Goal: Task Accomplishment & Management: Manage account settings

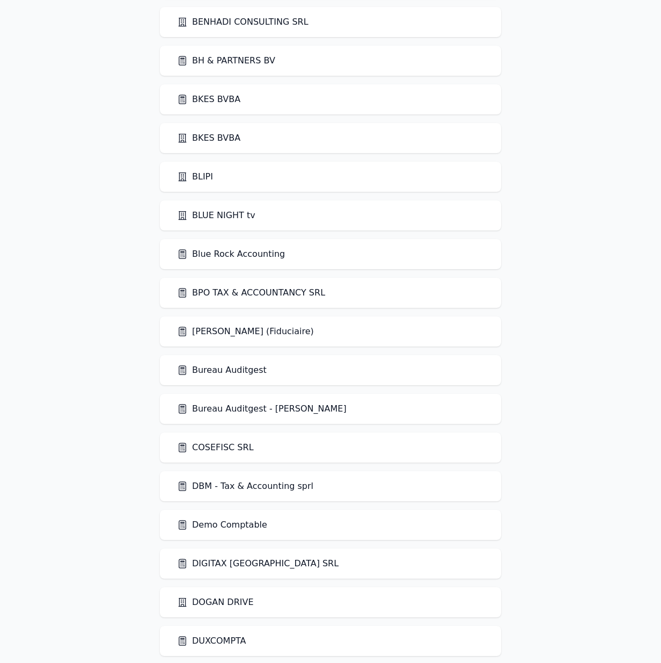
scroll to position [1009, 0]
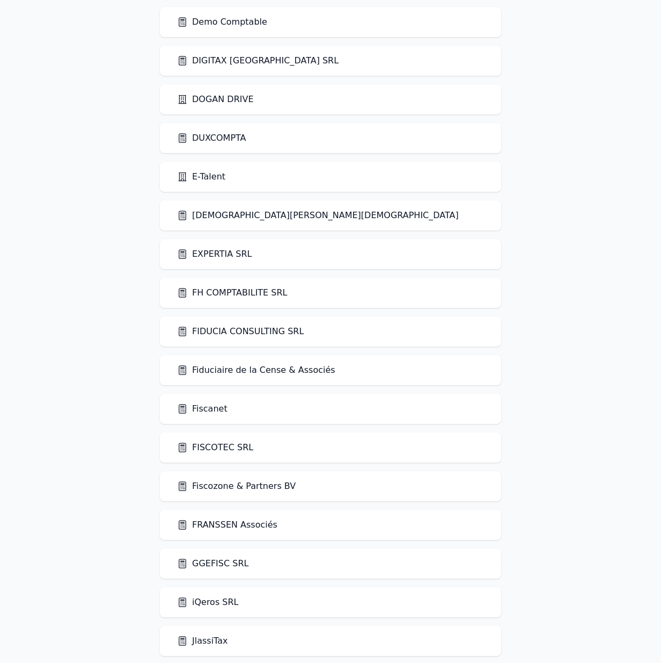
click at [239, 333] on link "FIDUCIA CONSULTING SRL" at bounding box center [240, 331] width 127 height 13
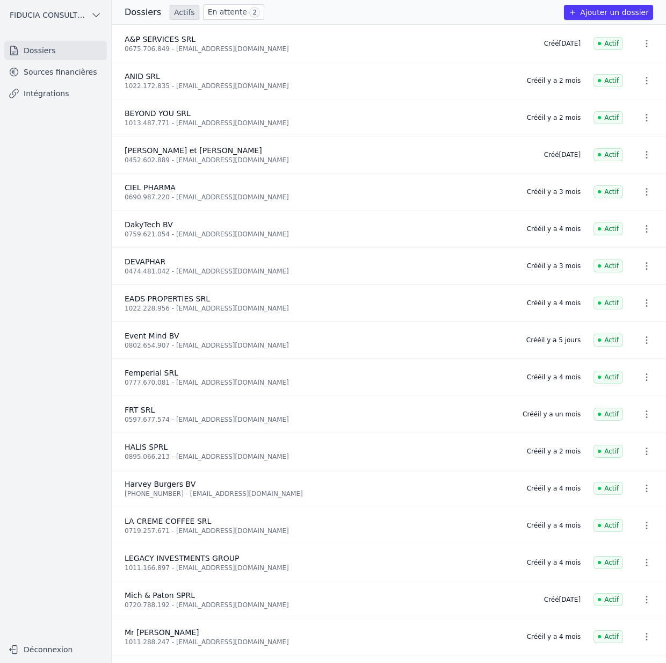
click at [32, 75] on link "Sources financières" at bounding box center [55, 71] width 103 height 19
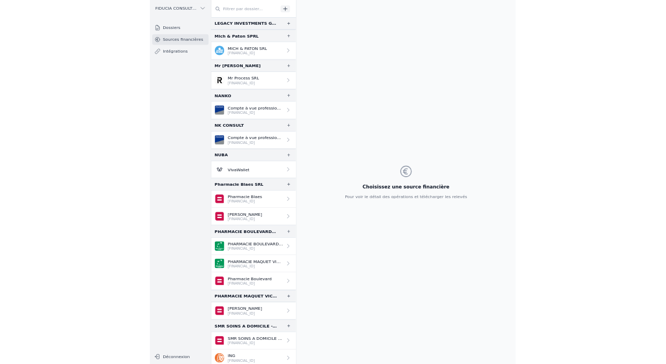
scroll to position [659, 0]
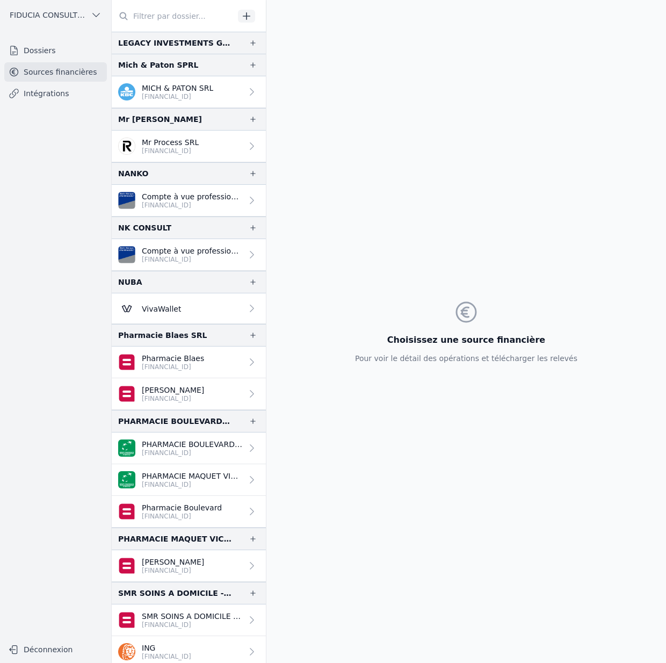
click at [410, 340] on h3 "Choisissez une source financière" at bounding box center [466, 339] width 222 height 13
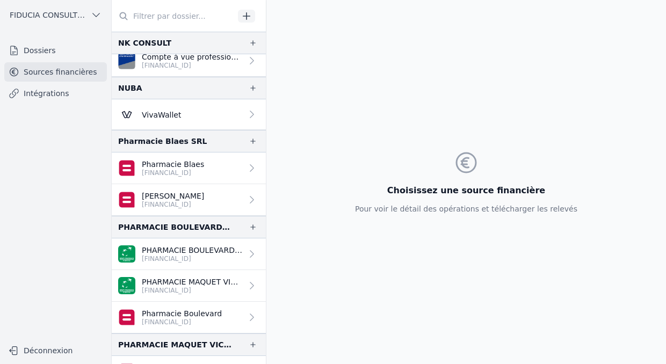
scroll to position [854, 0]
click at [194, 161] on p "Pharmacie Blaes" at bounding box center [173, 163] width 62 height 11
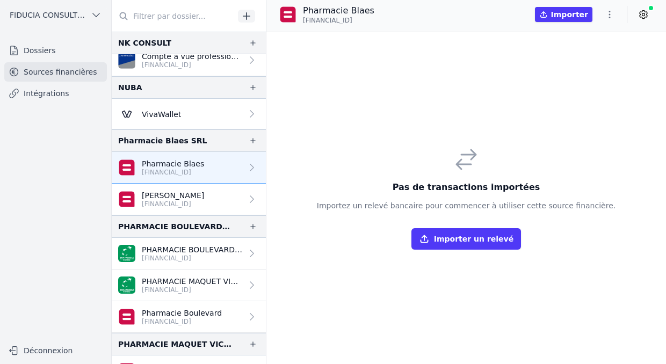
click at [162, 197] on p "Zaki Bouchuari" at bounding box center [173, 195] width 62 height 11
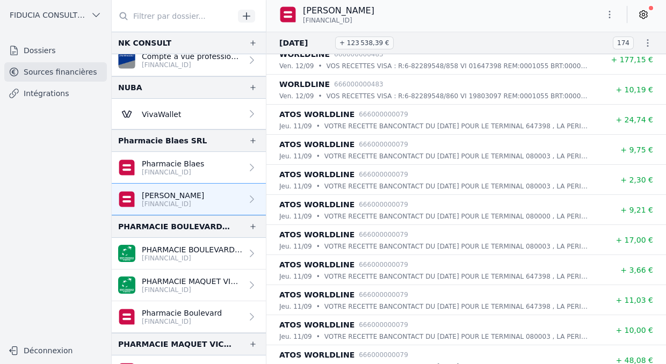
scroll to position [30758, 0]
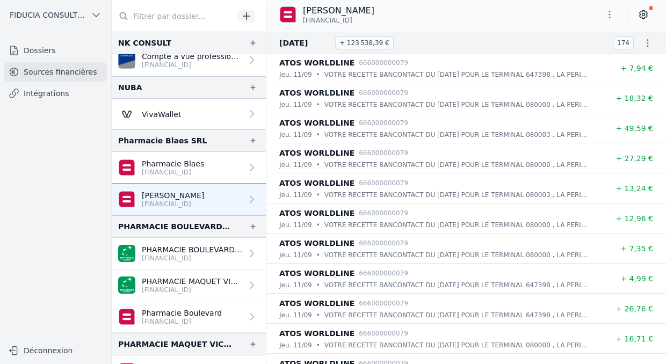
click at [187, 171] on p "BE64 0689 4309 4752" at bounding box center [173, 172] width 62 height 9
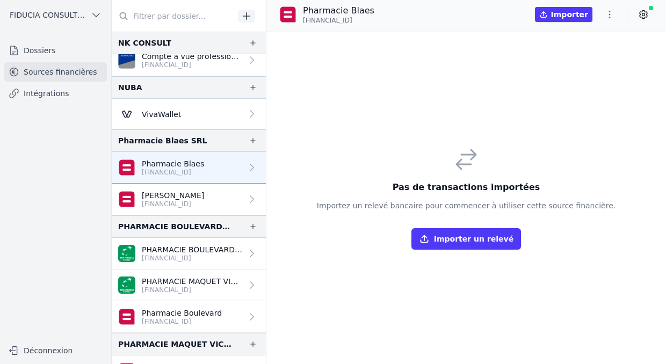
click at [643, 11] on icon at bounding box center [643, 14] width 11 height 11
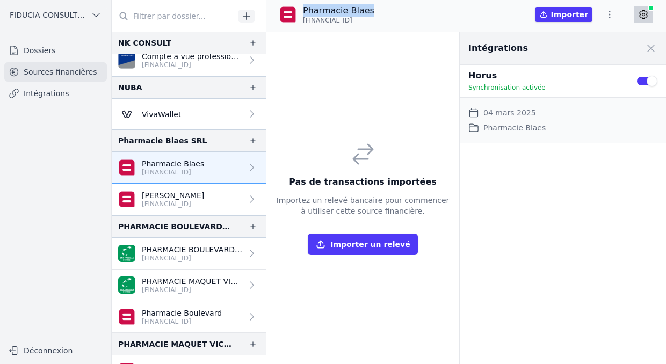
drag, startPoint x: 370, startPoint y: 11, endPoint x: 301, endPoint y: 12, distance: 68.7
click at [301, 12] on div "Pharmacie Blaes BE64 0689 4309 4752" at bounding box center [326, 14] width 95 height 20
copy p "Pharmacie Blaes"
click at [235, 190] on link "Zaki Bouchuari BE64 0689 4309 4752" at bounding box center [189, 200] width 154 height 32
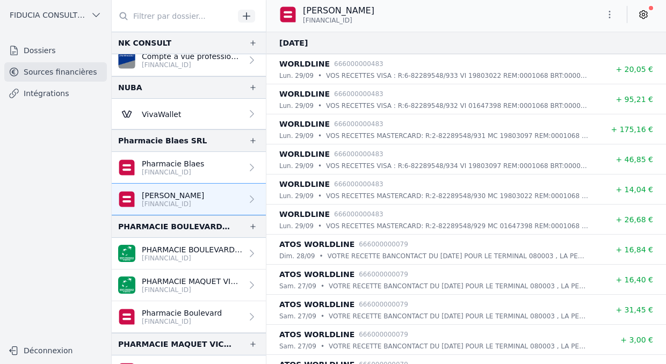
click at [209, 249] on p "PHARMACIE BOULEVARD SPRL" at bounding box center [192, 249] width 100 height 11
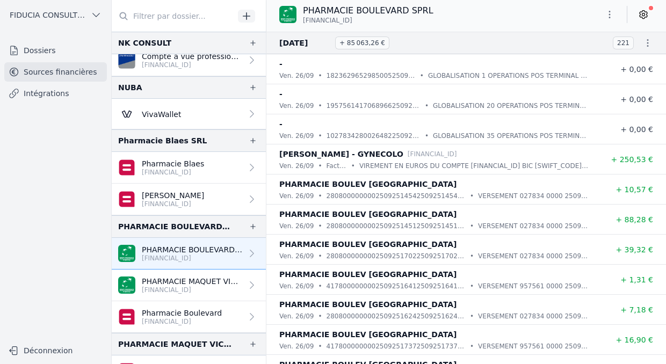
click at [211, 288] on p "BE97 0016 9843 6149" at bounding box center [192, 290] width 100 height 9
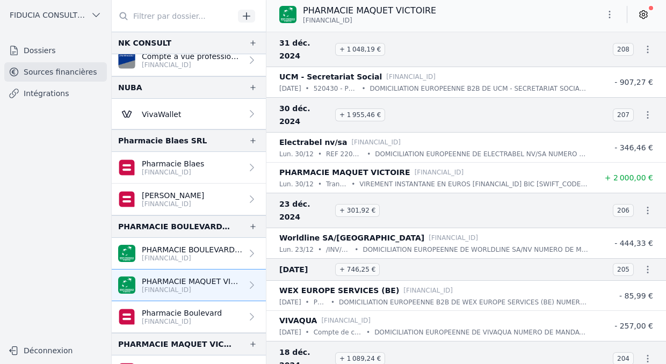
click at [206, 258] on p "BE48 0018 0703 5127" at bounding box center [192, 258] width 100 height 9
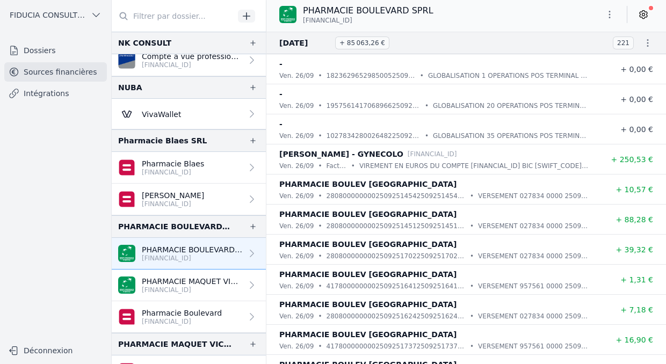
click at [212, 289] on p "BE97 0016 9843 6149" at bounding box center [192, 290] width 100 height 9
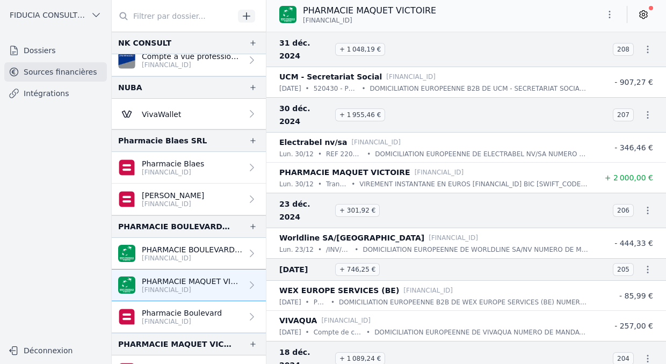
click at [206, 251] on p "PHARMACIE BOULEVARD SPRL" at bounding box center [192, 249] width 100 height 11
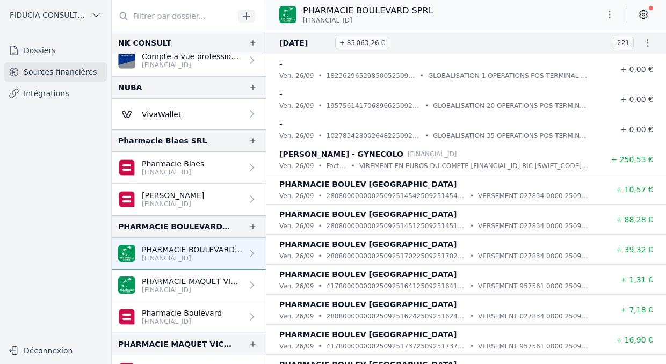
click at [203, 282] on p "PHARMACIE MAQUET VICTOIRE" at bounding box center [192, 281] width 100 height 11
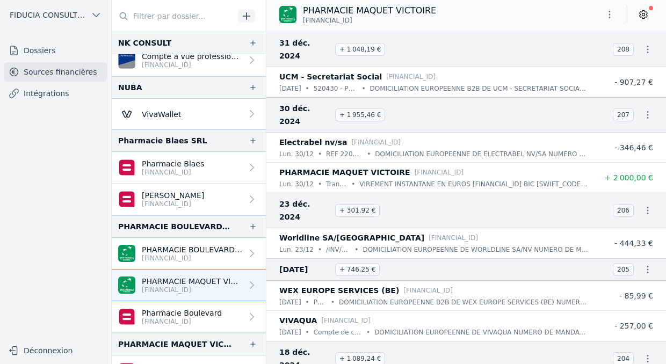
click at [200, 250] on p "PHARMACIE BOULEVARD SPRL" at bounding box center [192, 249] width 100 height 11
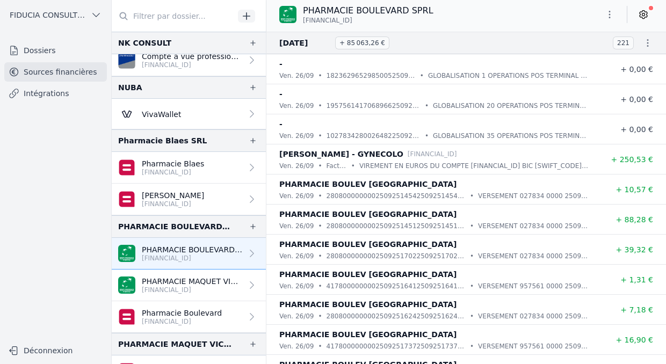
click at [204, 312] on p "Pharmacie Boulevard" at bounding box center [182, 313] width 80 height 11
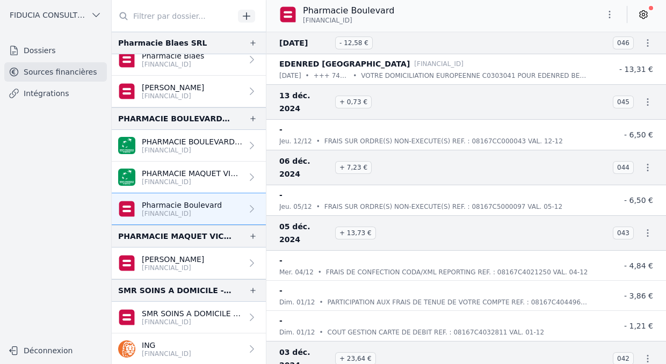
scroll to position [965, 0]
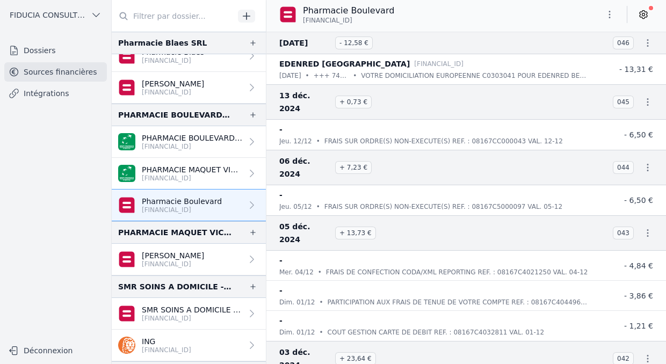
click at [195, 259] on p "Zaki Bouchuari" at bounding box center [173, 255] width 62 height 11
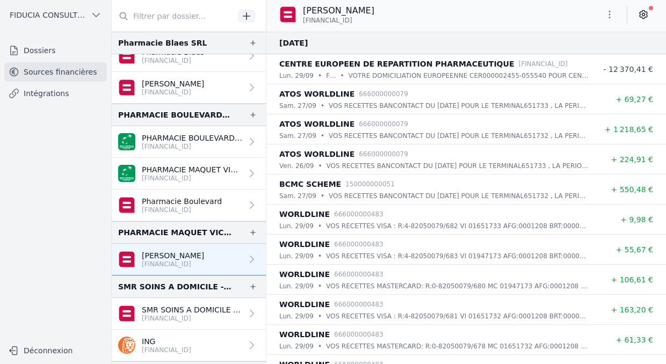
click at [201, 310] on p "SMR SOINS A DOMICILE - THU" at bounding box center [192, 309] width 100 height 11
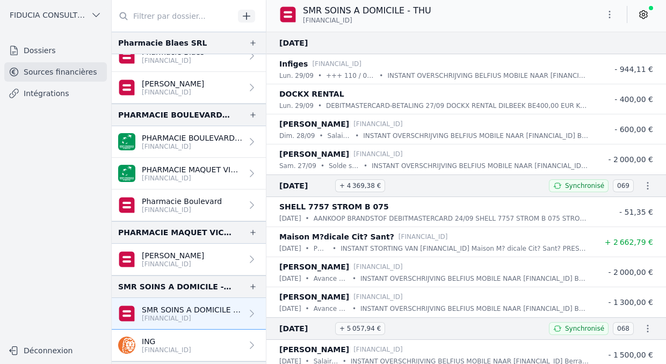
scroll to position [1144, 0]
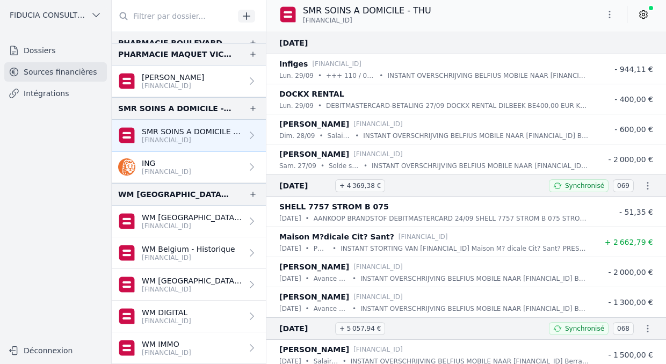
click at [203, 231] on link "WM Belgium - Bruxelles BE89 0689 4911 2085" at bounding box center [189, 222] width 154 height 32
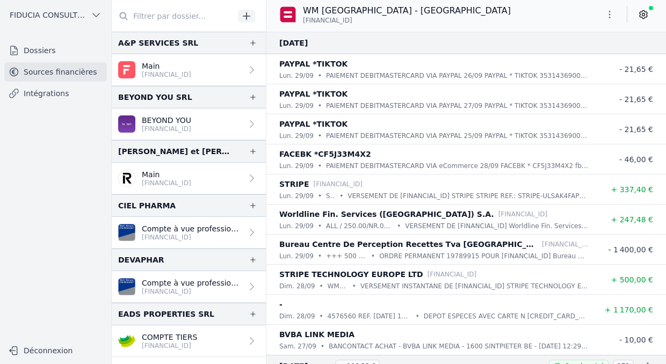
click at [195, 223] on p "Compte à vue professionnel" at bounding box center [192, 228] width 100 height 11
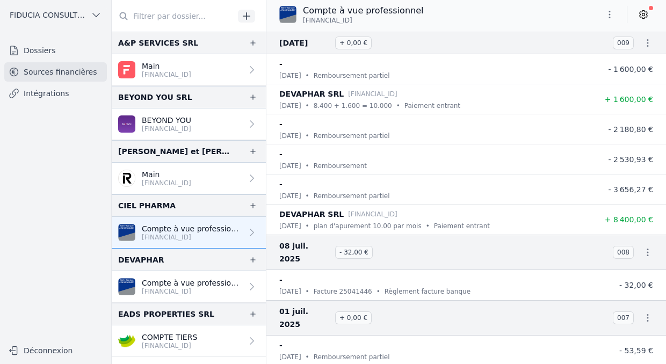
click at [180, 288] on p "[FINANCIAL_ID]" at bounding box center [192, 291] width 100 height 9
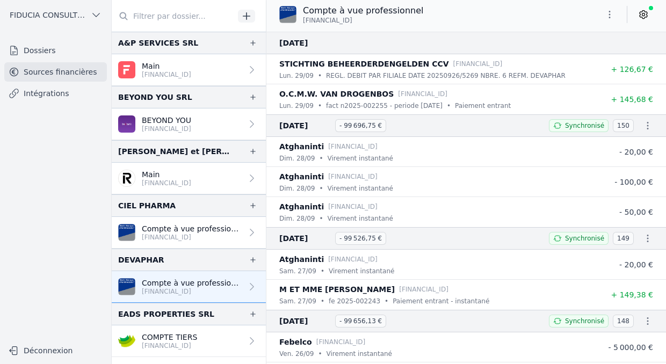
click at [179, 338] on p "COMPTE TIERS" at bounding box center [169, 337] width 55 height 11
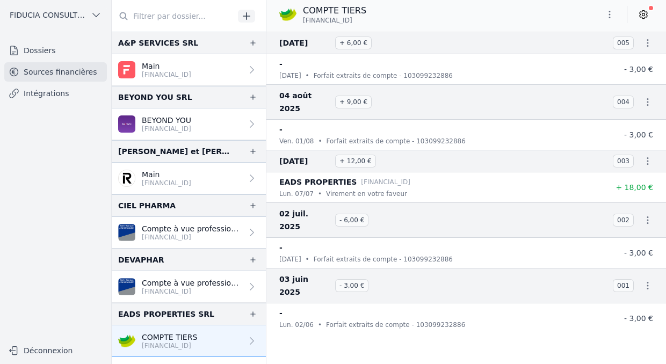
click at [185, 175] on p "Main" at bounding box center [166, 174] width 49 height 11
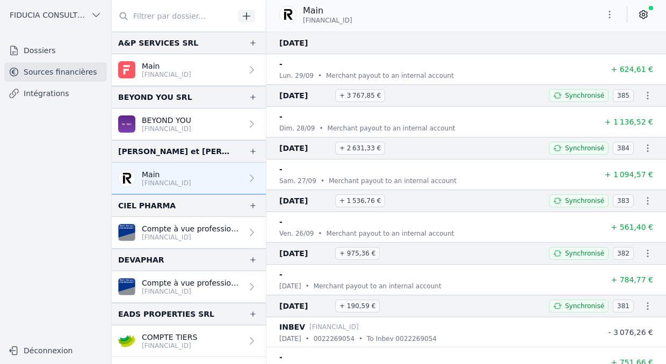
click at [186, 132] on p "[FINANCIAL_ID]" at bounding box center [166, 129] width 49 height 9
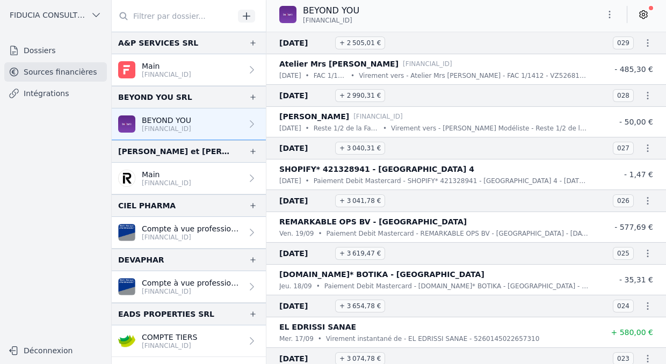
click at [191, 72] on p "[FINANCIAL_ID]" at bounding box center [166, 74] width 49 height 9
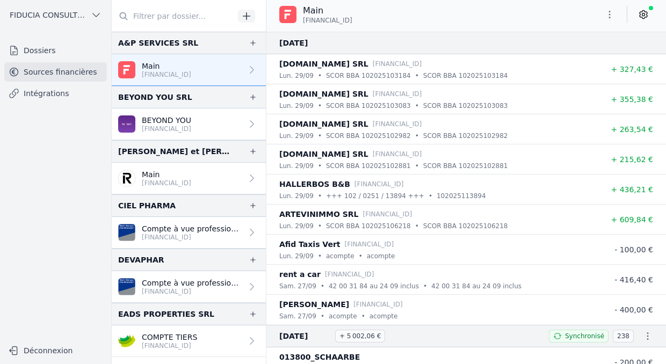
click at [189, 117] on p "BEYOND YOU" at bounding box center [166, 120] width 49 height 11
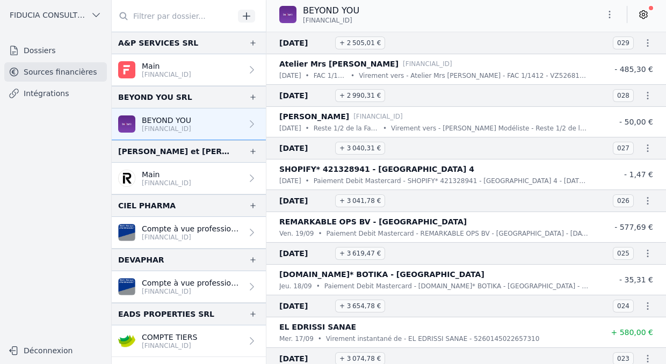
click at [191, 182] on p "LT85 3250 0665 8268 3540" at bounding box center [166, 183] width 49 height 9
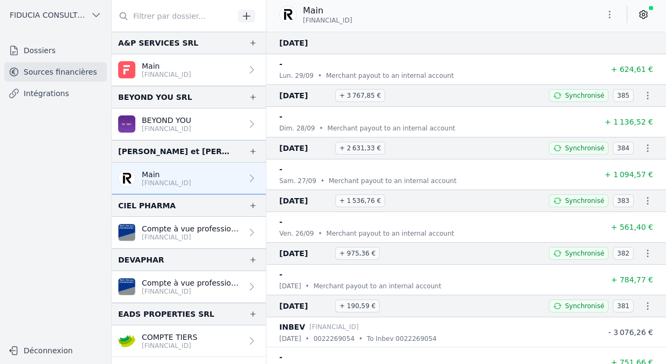
click at [202, 231] on p "Compte à vue professionnel" at bounding box center [192, 228] width 100 height 11
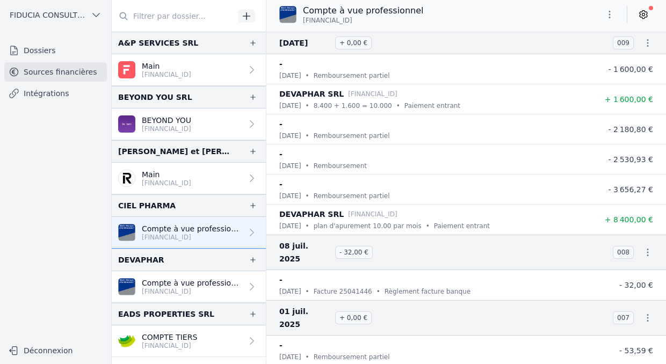
click at [203, 285] on p "Compte à vue professionnel" at bounding box center [192, 283] width 100 height 11
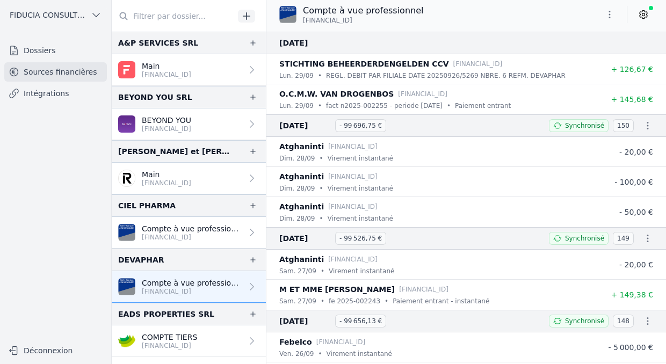
click at [212, 228] on p "Compte à vue professionnel" at bounding box center [192, 228] width 100 height 11
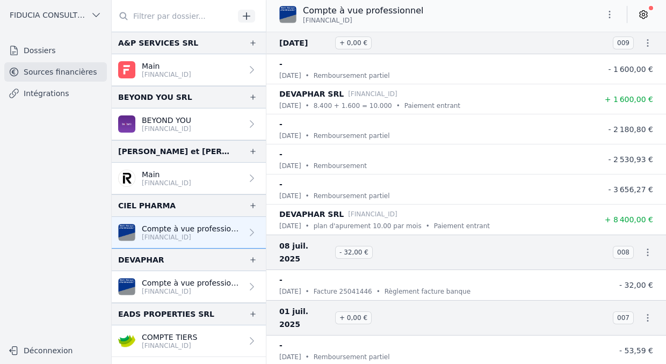
click at [191, 180] on p "LT85 3250 0665 8268 3540" at bounding box center [166, 183] width 49 height 9
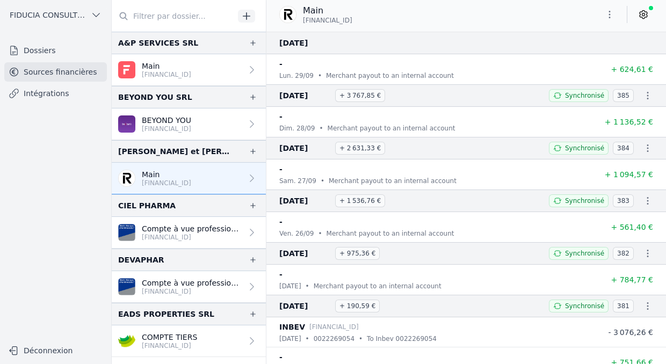
click at [38, 74] on link "Sources financières" at bounding box center [55, 71] width 103 height 19
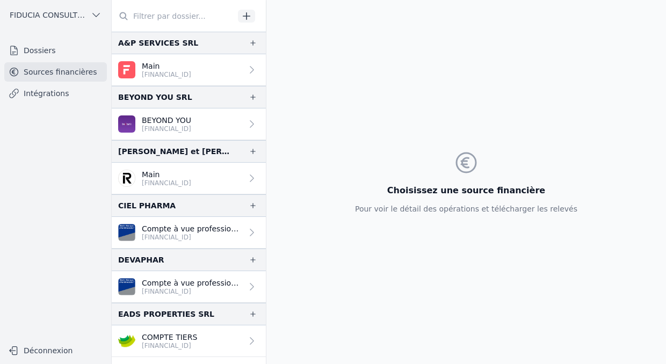
click at [67, 14] on span "FIDUCIA CONSULTING SRL" at bounding box center [48, 15] width 77 height 11
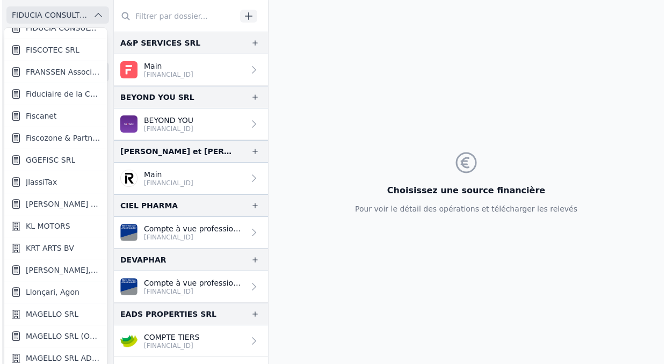
scroll to position [1156, 0]
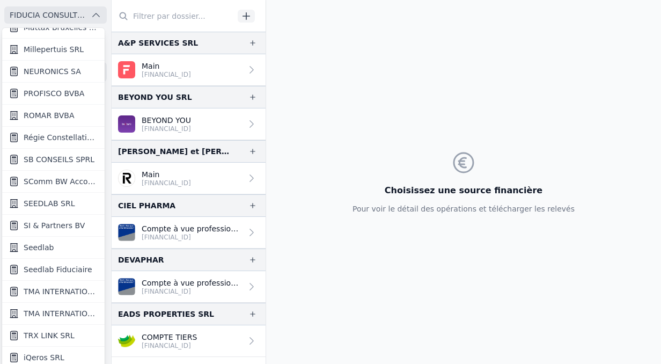
click at [47, 246] on span "Seedlab" at bounding box center [39, 247] width 30 height 11
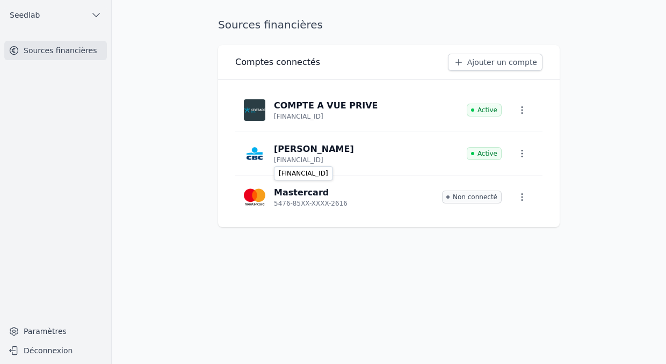
click at [320, 158] on p "[FINANCIAL_ID]" at bounding box center [298, 160] width 49 height 9
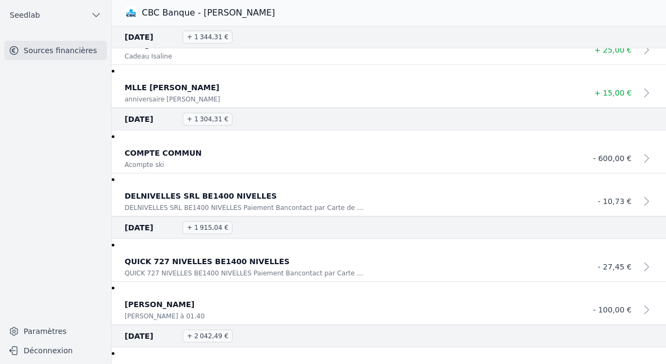
scroll to position [1459, 0]
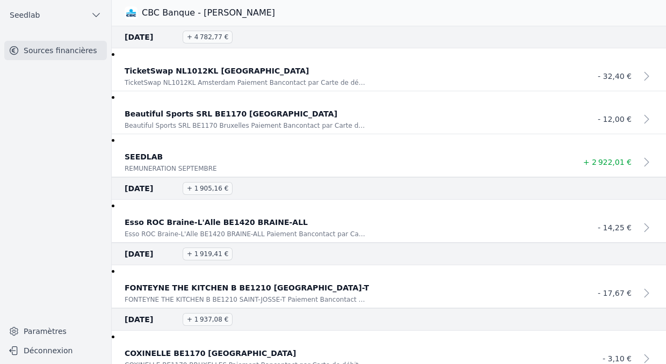
click at [72, 51] on link "Sources financières" at bounding box center [55, 50] width 103 height 19
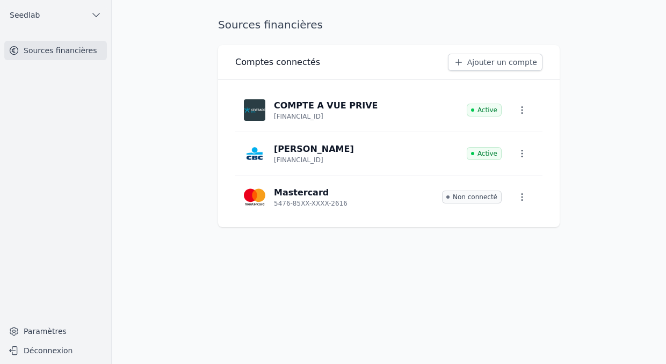
click at [310, 114] on p "BE08 6511 4090 2913" at bounding box center [298, 116] width 49 height 9
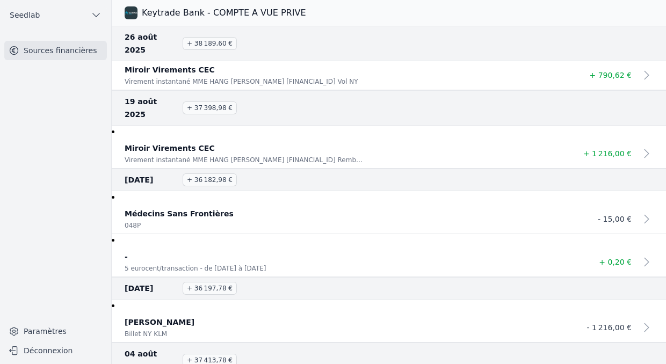
scroll to position [770, 0]
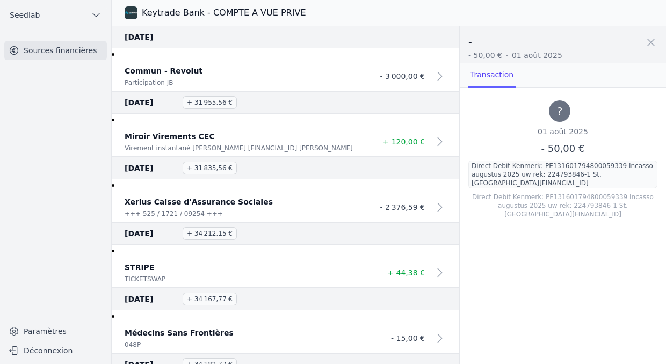
click at [240, 208] on p "+++ 525 / 1721 / 09254 +++" at bounding box center [243, 213] width 236 height 11
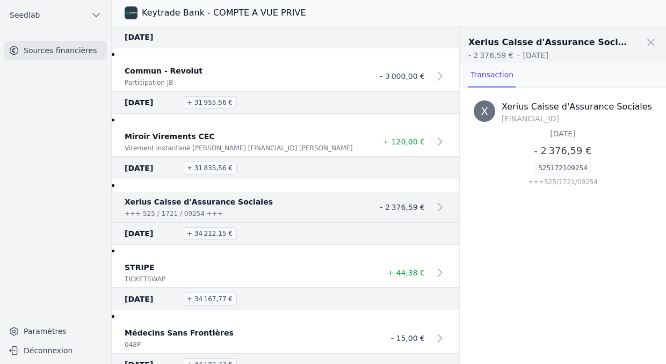
click at [250, 274] on p "TICKETSWAP" at bounding box center [243, 279] width 236 height 11
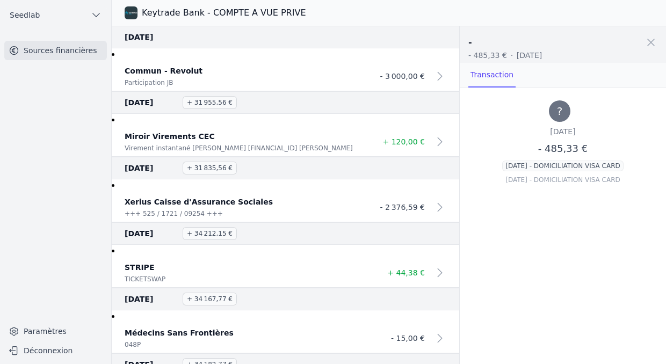
click at [265, 208] on p "+++ 525 / 1721 / 09254 +++" at bounding box center [243, 213] width 236 height 11
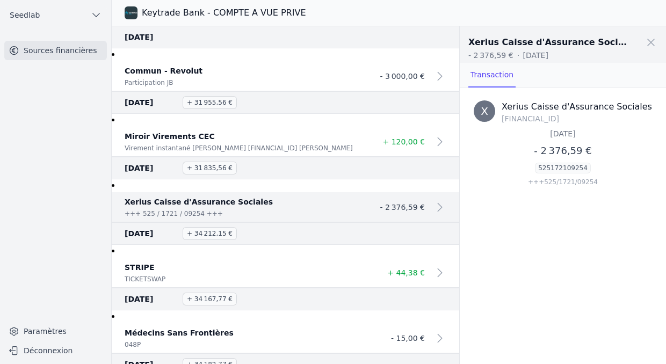
click at [651, 41] on span at bounding box center [651, 43] width 24 height 24
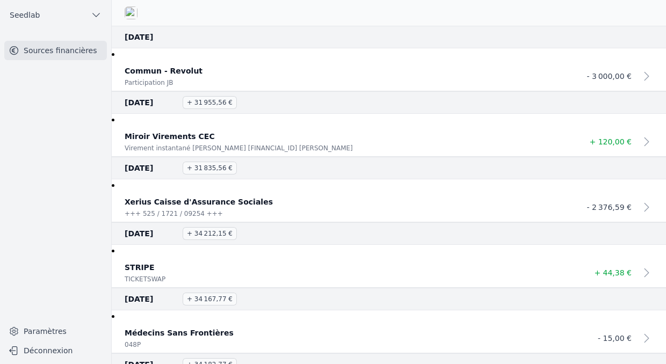
click at [285, 195] on p "Xerius Caisse d'Assurance Sociales" at bounding box center [346, 201] width 442 height 13
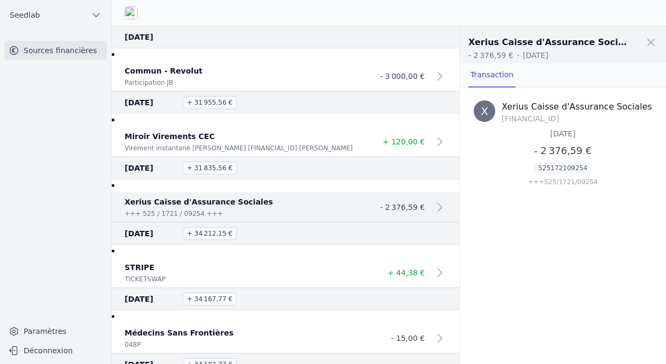
click at [280, 261] on p "STRIPE" at bounding box center [243, 267] width 236 height 13
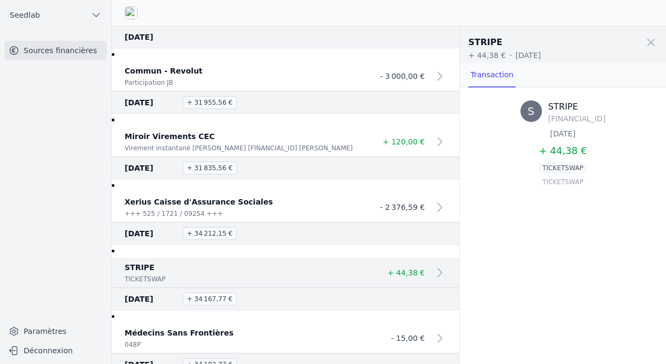
click at [656, 41] on span at bounding box center [651, 43] width 24 height 24
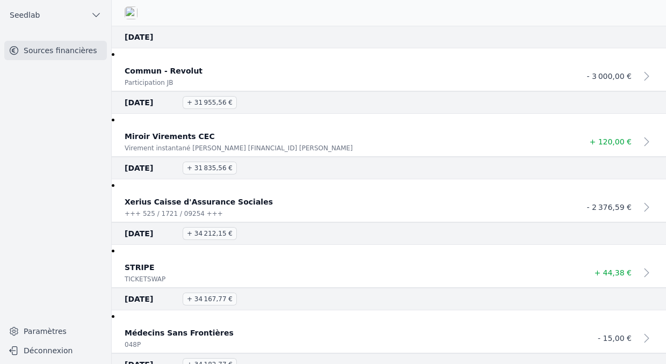
click at [70, 50] on link "Sources financières" at bounding box center [55, 50] width 103 height 19
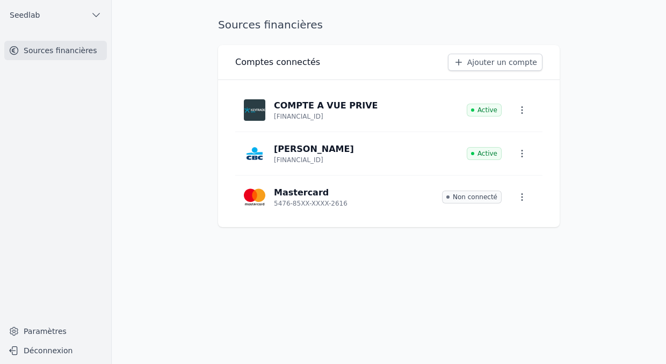
click at [363, 113] on div "BE08 6511 4090 2913" at bounding box center [326, 116] width 104 height 9
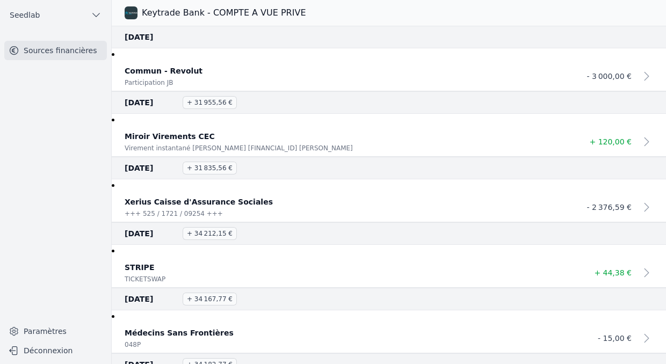
click at [286, 130] on p "Miroir Virements CEC" at bounding box center [346, 136] width 442 height 13
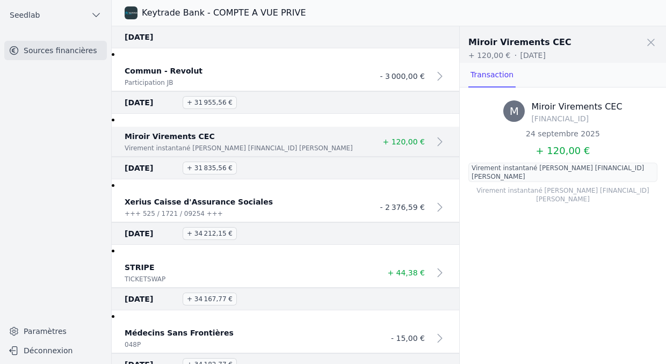
click at [62, 50] on link "Sources financières" at bounding box center [55, 50] width 103 height 19
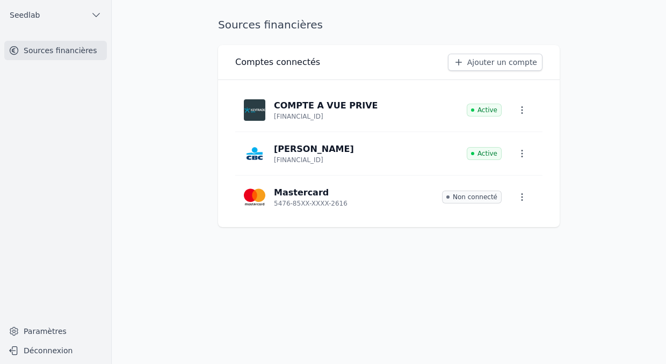
click at [348, 156] on div "BE61 7320 7771 3017" at bounding box center [314, 160] width 80 height 9
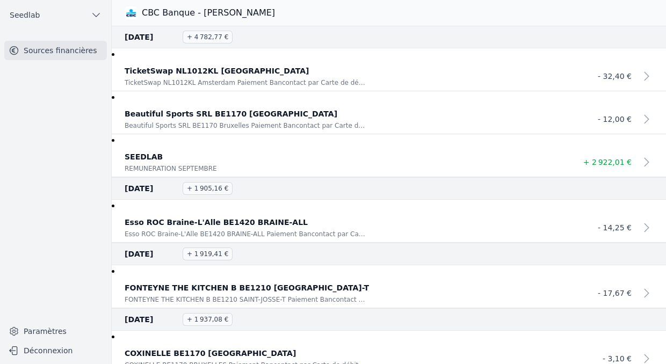
click at [76, 48] on link "Sources financières" at bounding box center [55, 50] width 103 height 19
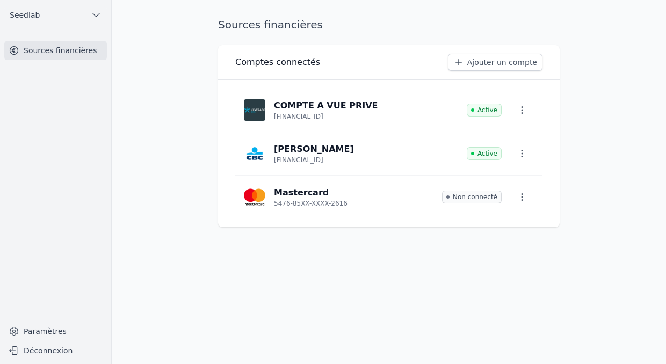
click at [310, 104] on p "COMPTE A VUE PRIVE" at bounding box center [326, 105] width 104 height 13
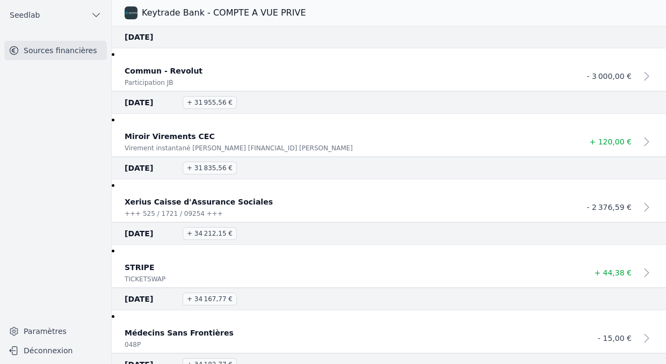
click at [33, 50] on link "Sources financières" at bounding box center [55, 50] width 103 height 19
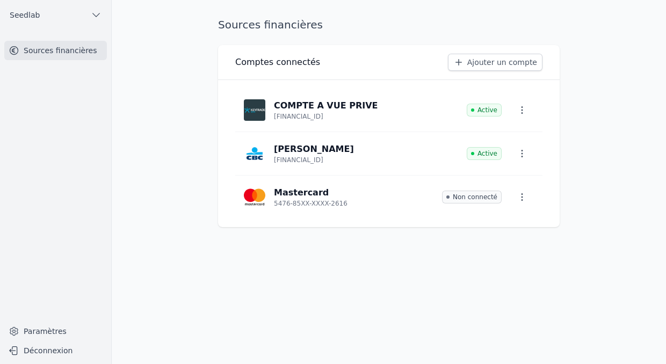
click at [53, 329] on link "Paramètres" at bounding box center [55, 331] width 103 height 17
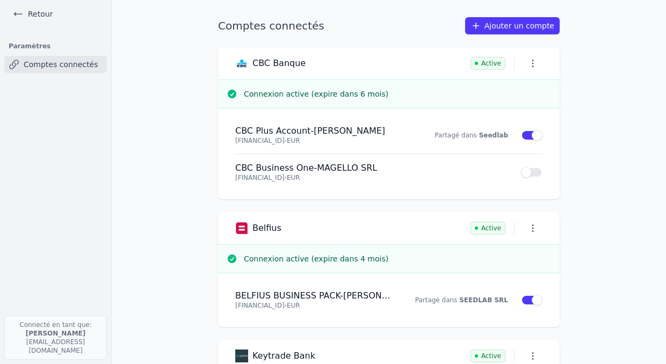
click at [45, 59] on link "Comptes connectés" at bounding box center [55, 64] width 103 height 17
click at [38, 8] on link "Retour" at bounding box center [33, 13] width 48 height 15
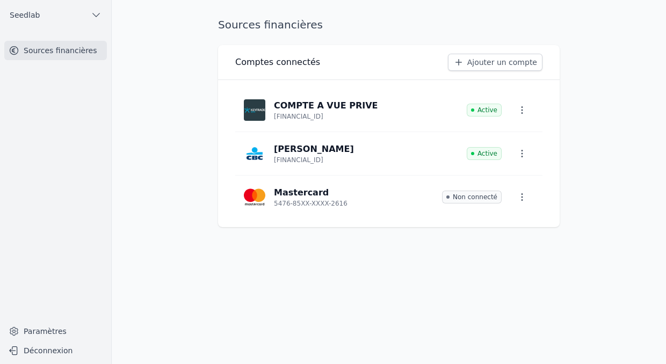
click at [280, 113] on p "[FINANCIAL_ID]" at bounding box center [298, 116] width 49 height 9
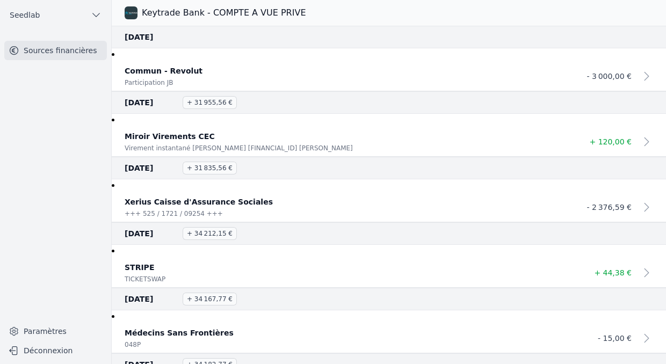
click at [65, 56] on link "Sources financières" at bounding box center [55, 50] width 103 height 19
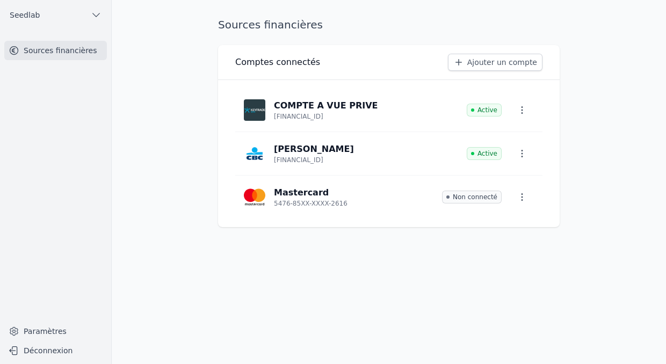
click at [96, 11] on icon "button" at bounding box center [96, 15] width 11 height 11
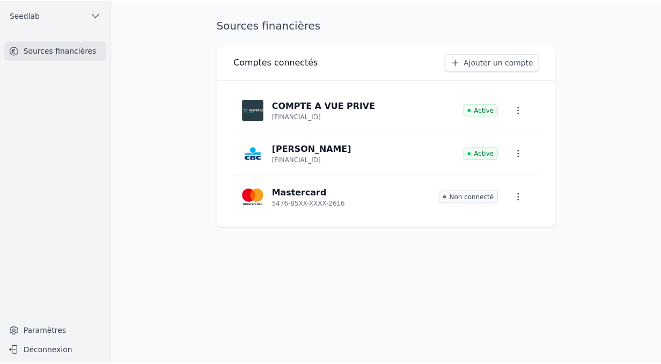
scroll to position [3, 0]
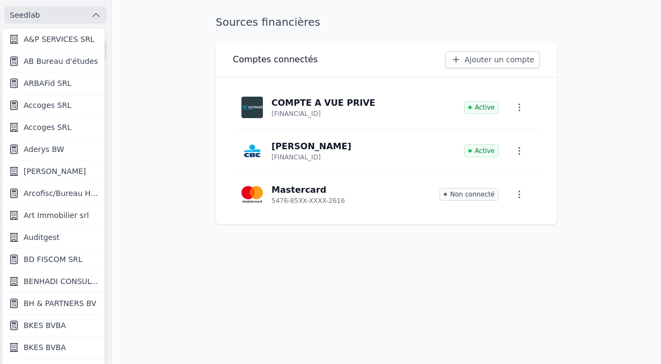
click at [90, 10] on div at bounding box center [330, 182] width 661 height 364
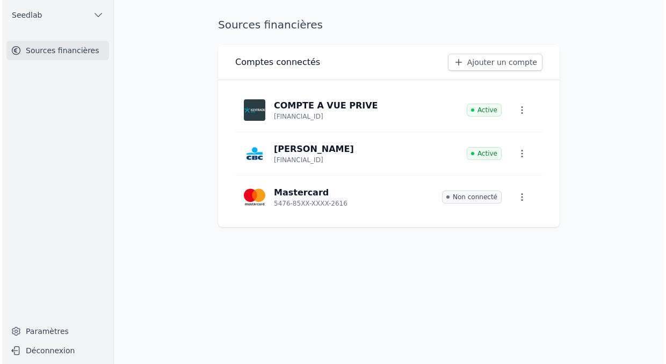
scroll to position [0, 0]
click at [96, 18] on icon "button" at bounding box center [96, 15] width 11 height 11
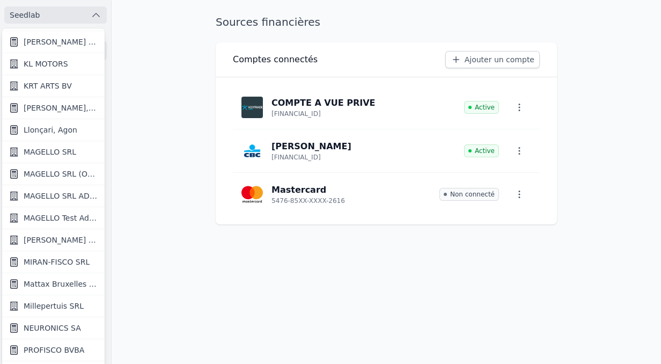
scroll to position [1156, 0]
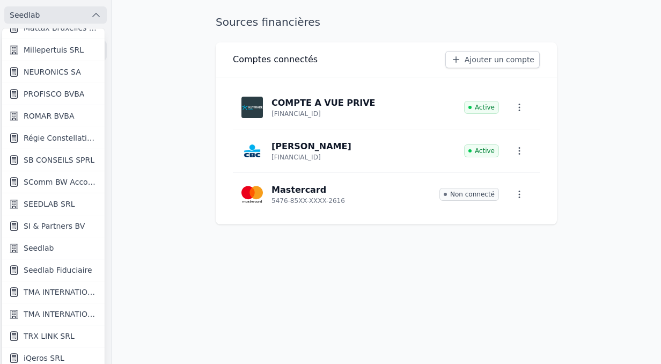
click at [55, 266] on span "Seedlab Fiduciaire" at bounding box center [58, 270] width 69 height 11
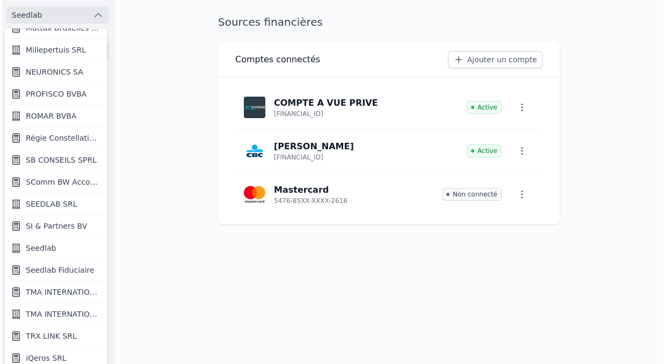
scroll to position [0, 0]
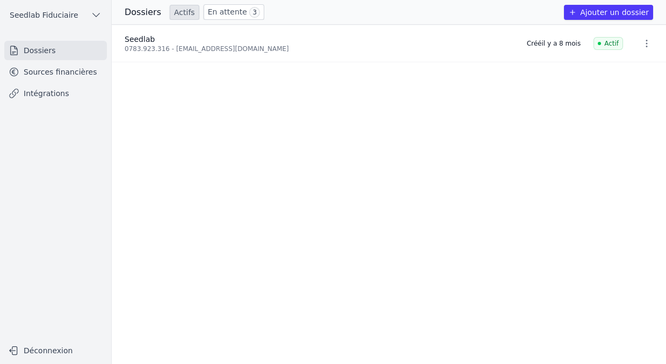
click at [54, 68] on link "Sources financières" at bounding box center [55, 71] width 103 height 19
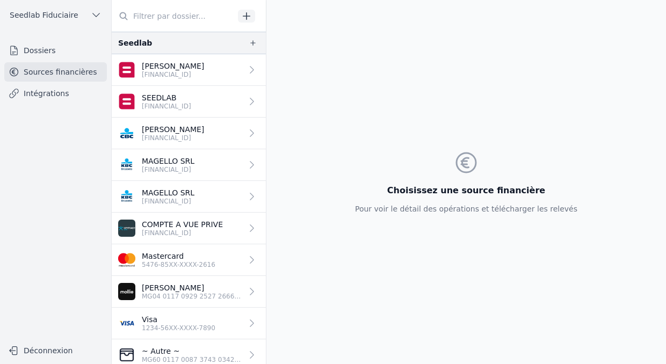
click at [148, 68] on p "[PERSON_NAME]" at bounding box center [173, 66] width 62 height 11
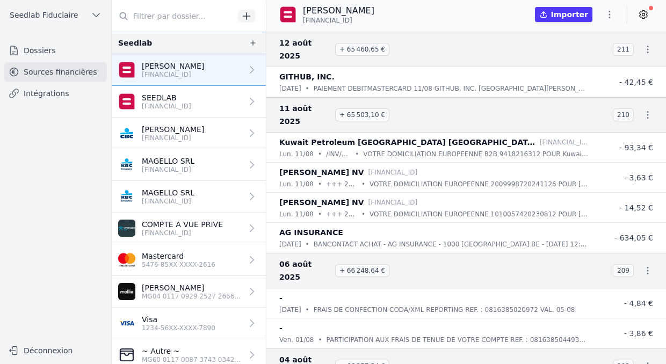
click at [156, 99] on p "SEEDLAB" at bounding box center [166, 97] width 49 height 11
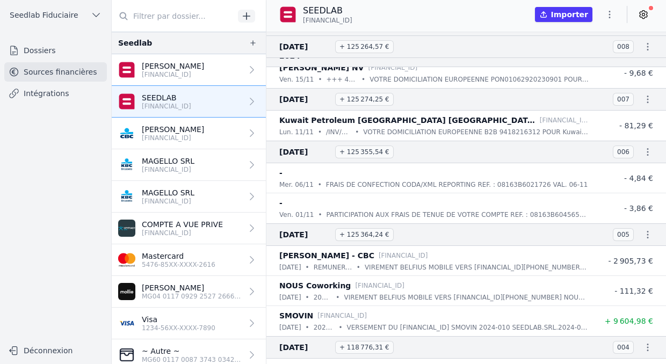
scroll to position [7462, 0]
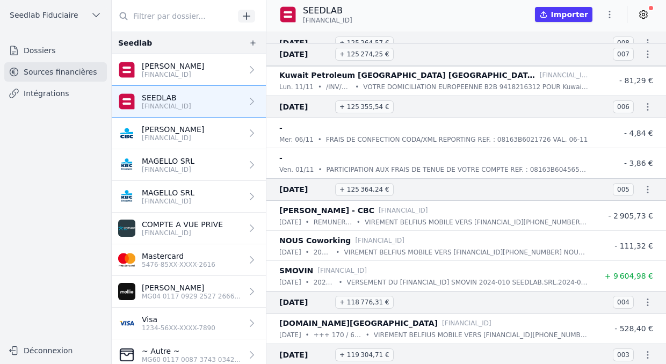
click at [204, 135] on p "BE61 7320 7771 3017" at bounding box center [173, 138] width 62 height 9
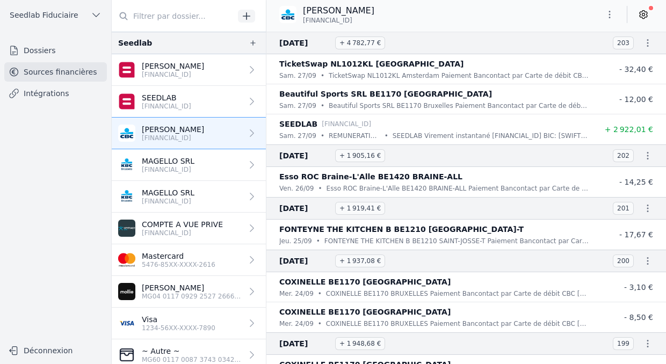
click at [182, 162] on p "MAGELLO SRL" at bounding box center [168, 161] width 53 height 11
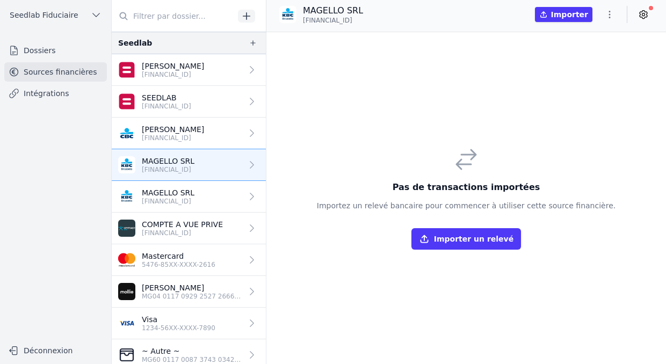
click at [184, 199] on p "BE43 7310 6426 5101" at bounding box center [168, 201] width 53 height 9
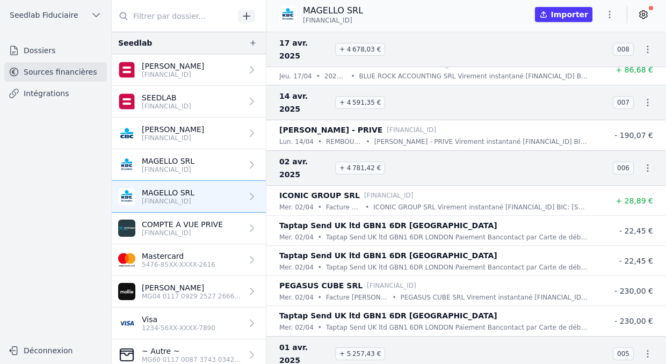
scroll to position [7628, 0]
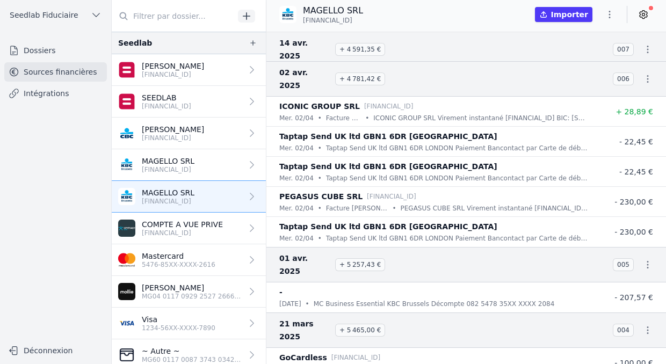
click at [196, 227] on p "COMPTE A VUE PRIVE" at bounding box center [182, 224] width 81 height 11
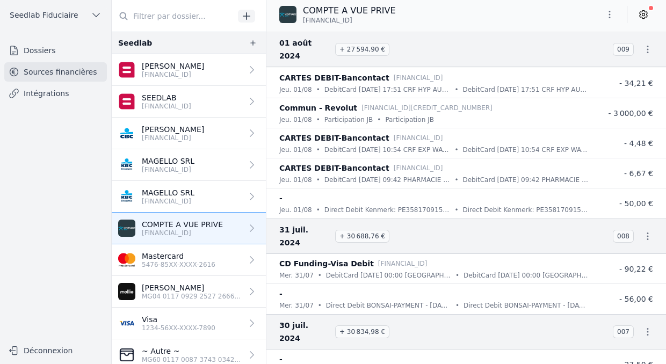
scroll to position [10085, 0]
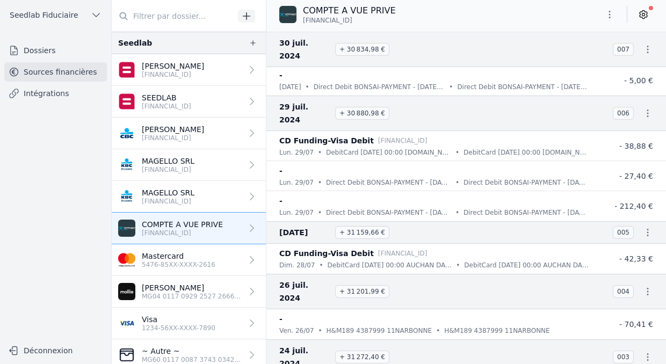
click at [195, 133] on p "ESCOYEZ JEAN-BAPTISTE" at bounding box center [173, 129] width 62 height 11
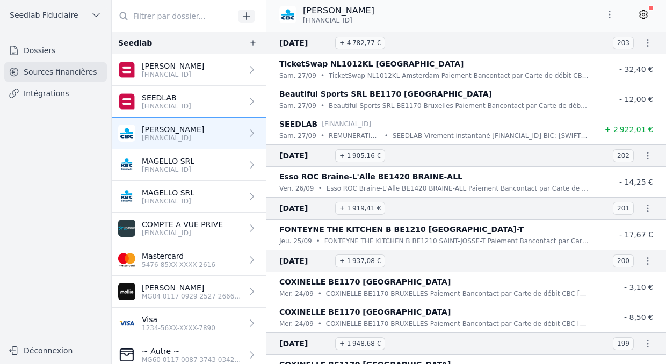
scroll to position [55, 0]
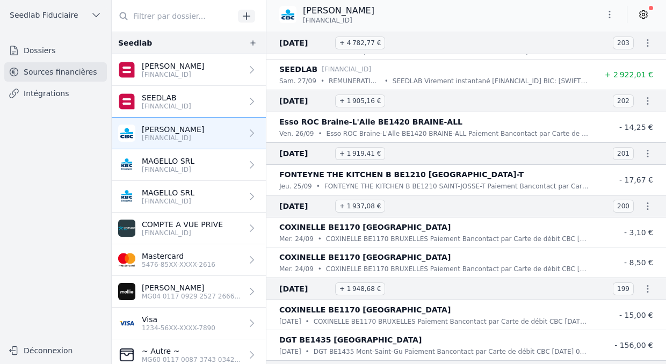
drag, startPoint x: 661, startPoint y: 41, endPoint x: 661, endPoint y: 51, distance: 9.7
click at [661, 51] on li "27 sept. 2025 + 4 782,77 € 203" at bounding box center [465, 43] width 399 height 23
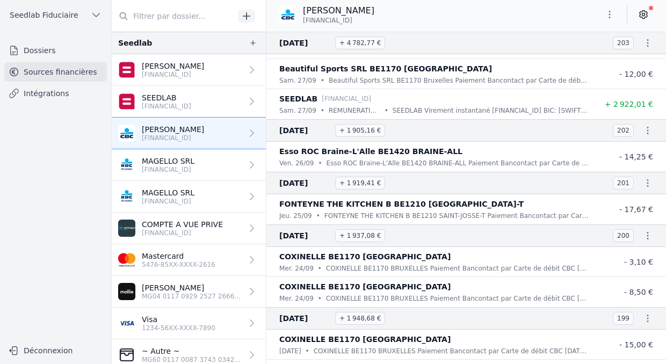
scroll to position [0, 0]
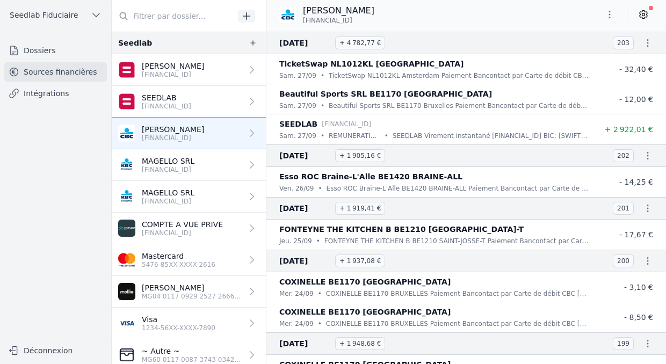
click at [231, 321] on link "Visa 1234-56XX-XXXX-7890" at bounding box center [189, 324] width 154 height 32
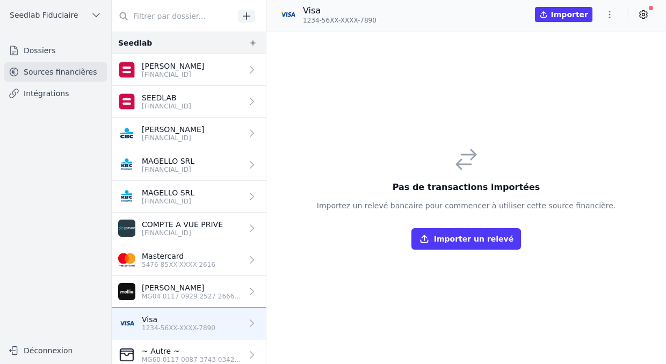
click at [218, 275] on link "Mastercard 5476-85XX-XXXX-2616" at bounding box center [189, 260] width 154 height 32
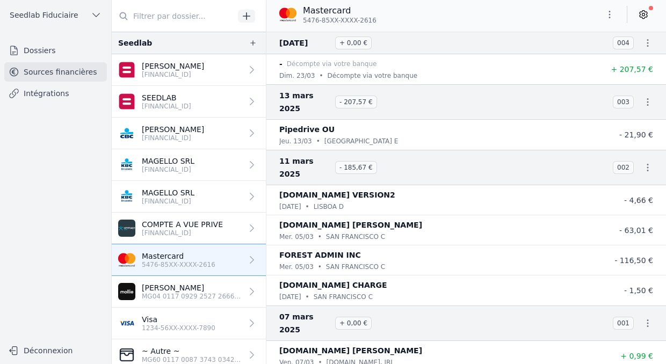
click at [219, 291] on p "Mollie" at bounding box center [192, 287] width 100 height 11
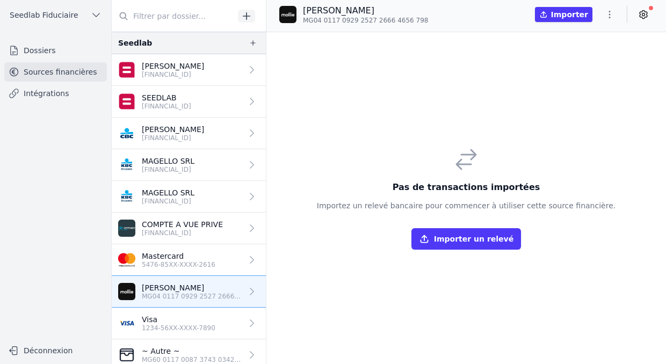
click at [211, 261] on p "5476-85XX-XXXX-2616" at bounding box center [179, 264] width 74 height 9
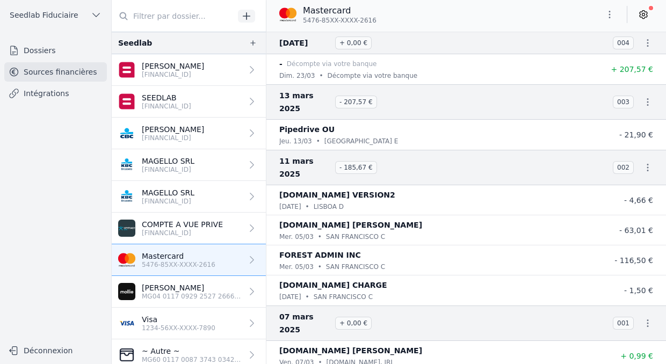
click at [213, 321] on p "Visa" at bounding box center [179, 319] width 74 height 11
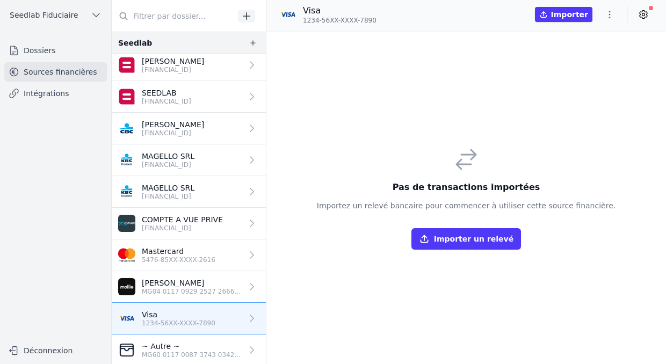
scroll to position [7, 0]
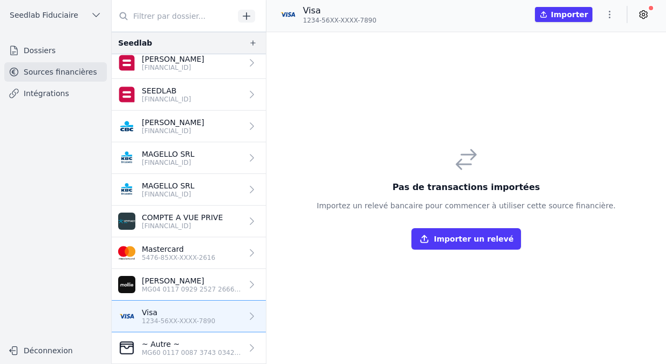
click at [190, 282] on p "Mollie" at bounding box center [192, 280] width 100 height 11
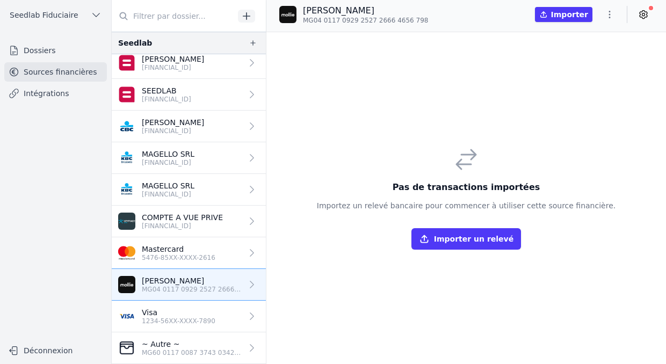
click at [192, 318] on p "1234-56XX-XXXX-7890" at bounding box center [179, 321] width 74 height 9
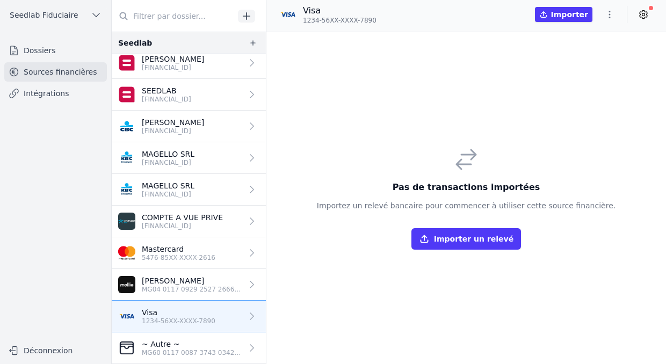
click at [175, 119] on p "ESCOYEZ JEAN-BAPTISTE" at bounding box center [173, 122] width 62 height 11
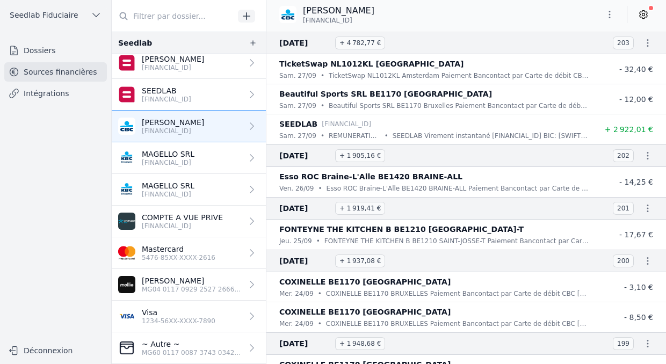
click at [185, 163] on p "BE43 7310 6426 5101" at bounding box center [168, 162] width 53 height 9
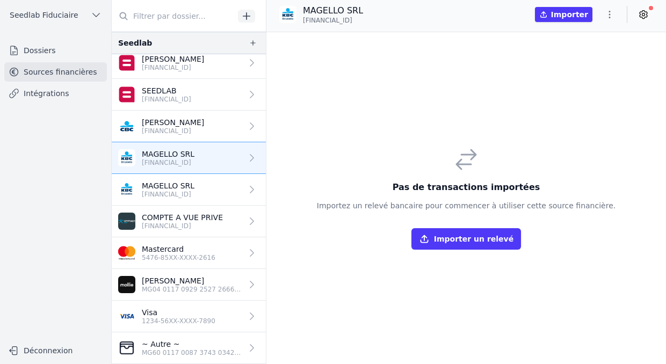
click at [177, 69] on p "BE38 0689 4486 2172" at bounding box center [173, 67] width 62 height 9
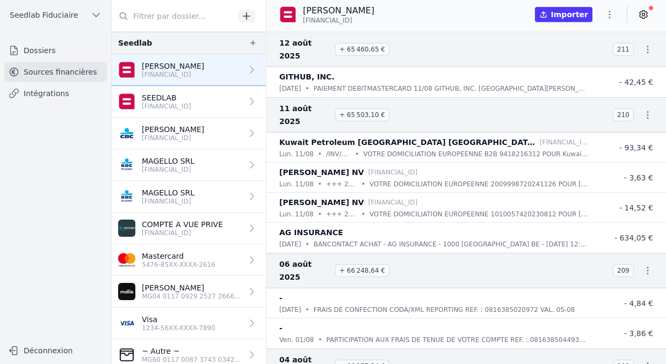
click at [184, 94] on p "SEEDLAB" at bounding box center [166, 97] width 49 height 11
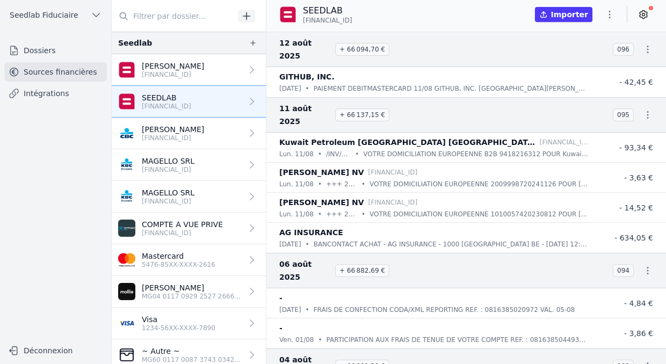
click at [190, 133] on p "ESCOYEZ JEAN-BAPTISTE" at bounding box center [173, 129] width 62 height 11
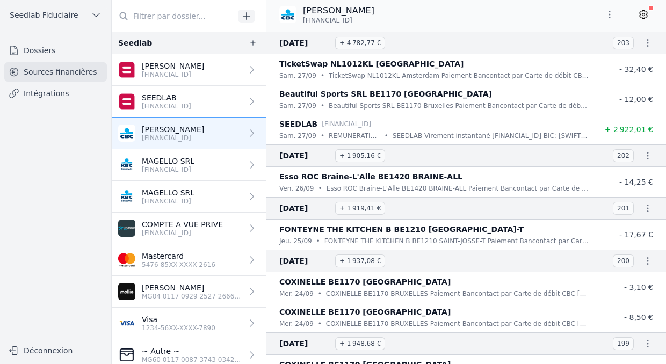
click at [54, 47] on link "Dossiers" at bounding box center [55, 50] width 103 height 19
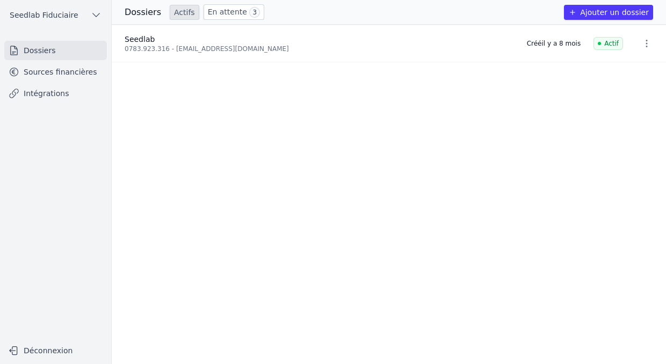
click at [65, 68] on link "Sources financières" at bounding box center [55, 71] width 103 height 19
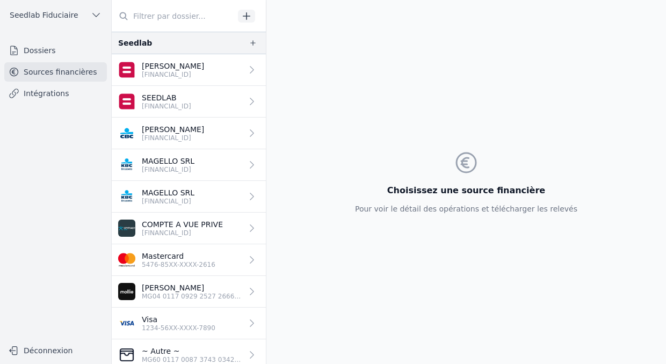
click at [192, 78] on p "BE38 0689 4486 2172" at bounding box center [173, 74] width 62 height 9
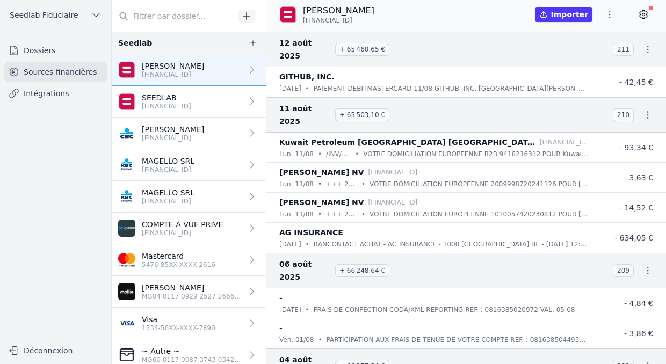
click at [652, 10] on div "Jean-Baptiste Escoyez BE38 0689 4486 2172 Importer" at bounding box center [465, 14] width 399 height 20
click at [649, 12] on link at bounding box center [643, 14] width 19 height 17
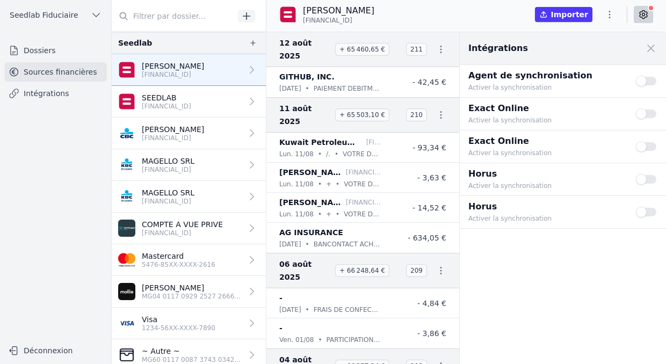
click at [180, 101] on p "SEEDLAB" at bounding box center [166, 97] width 49 height 11
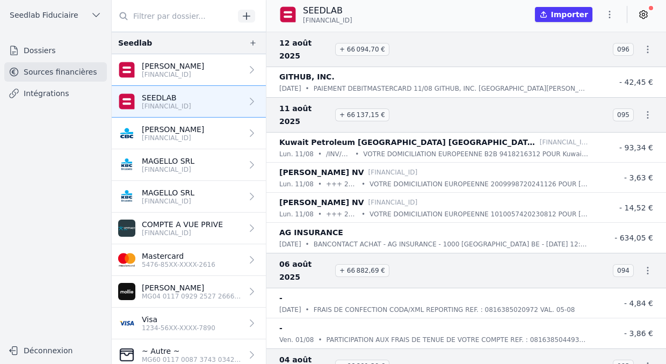
click at [649, 16] on link at bounding box center [643, 14] width 19 height 17
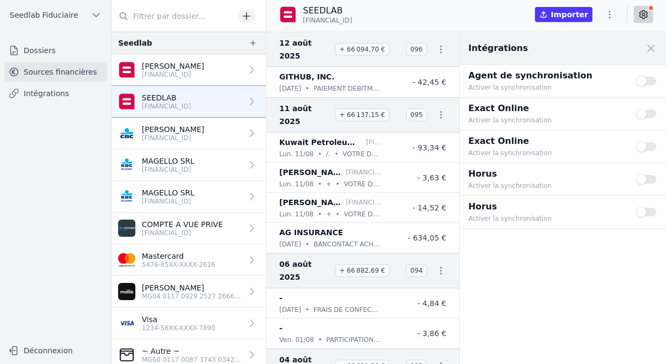
click at [194, 195] on p "MAGELLO SRL" at bounding box center [168, 192] width 53 height 11
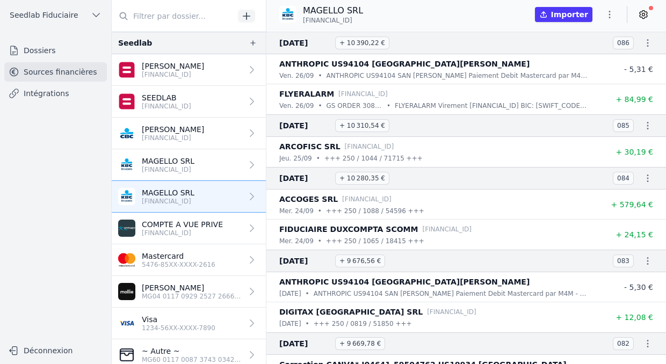
click at [178, 238] on link "COMPTE A VUE PRIVE BE08 6511 4090 2913" at bounding box center [189, 229] width 154 height 32
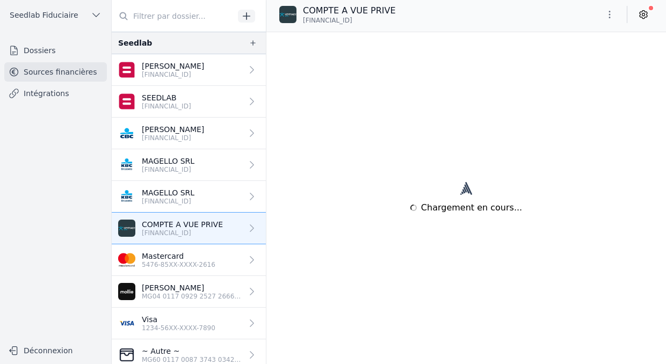
click at [177, 253] on p "Mastercard" at bounding box center [179, 256] width 74 height 11
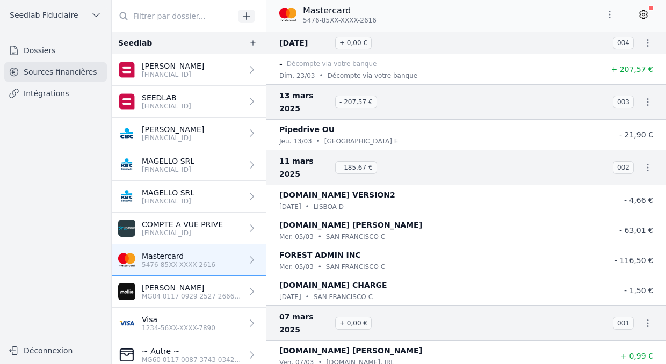
click at [177, 280] on link "Mollie MG04 0117 0929 2527 2666 4656 798" at bounding box center [189, 292] width 154 height 32
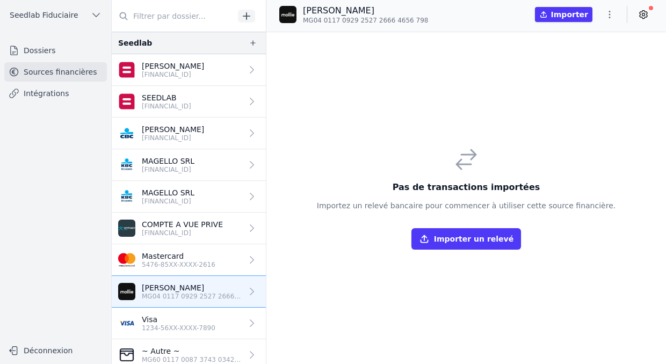
click at [172, 316] on p "Visa" at bounding box center [179, 319] width 74 height 11
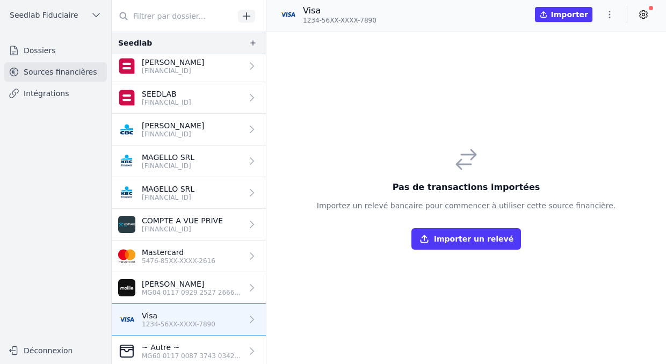
scroll to position [7, 0]
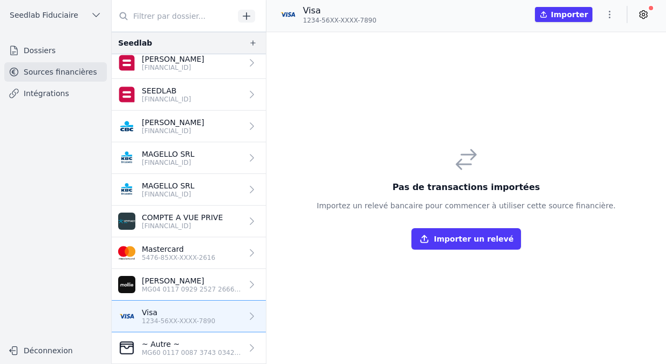
click at [172, 338] on link "~ Autre ~ MG60 0117 0087 3743 0342 8285 705" at bounding box center [189, 348] width 154 height 32
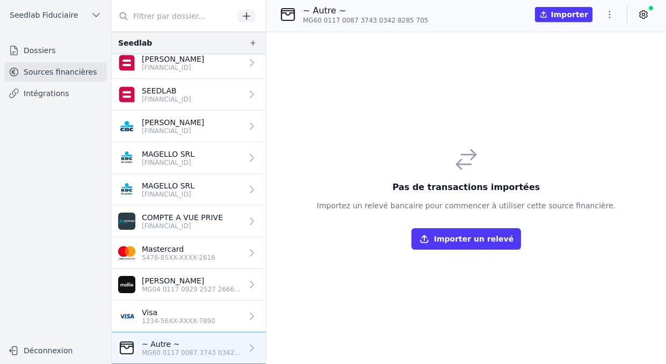
click at [640, 19] on icon at bounding box center [643, 14] width 11 height 11
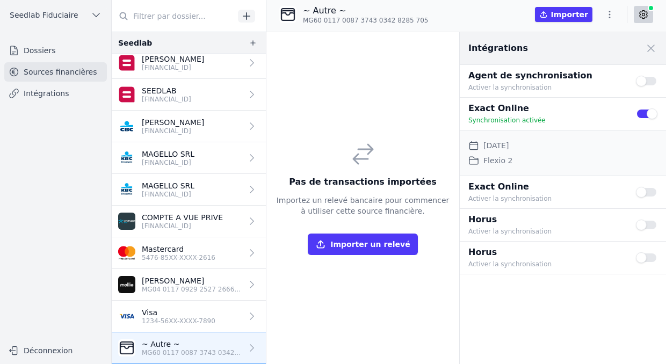
click at [639, 19] on icon at bounding box center [643, 14] width 11 height 11
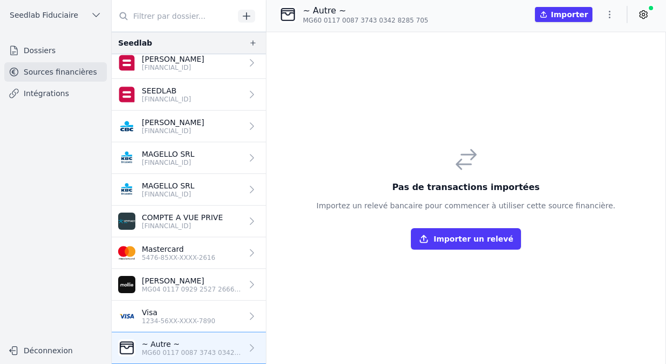
click at [644, 15] on icon at bounding box center [643, 14] width 3 height 3
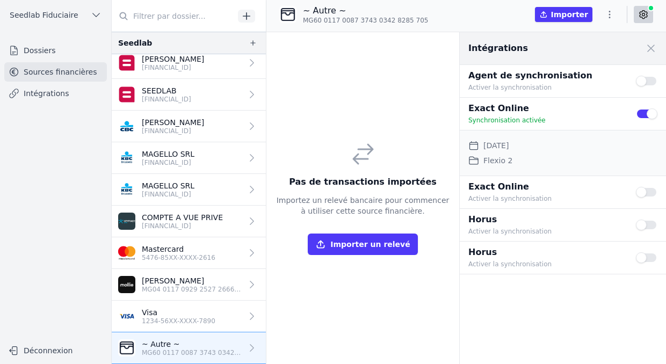
click at [644, 15] on icon at bounding box center [643, 14] width 3 height 3
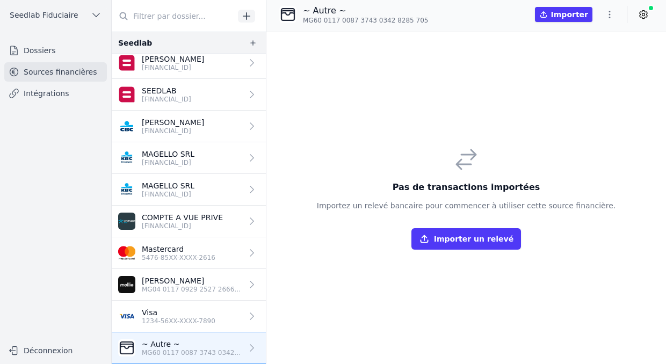
click at [62, 52] on link "Dossiers" at bounding box center [55, 50] width 103 height 19
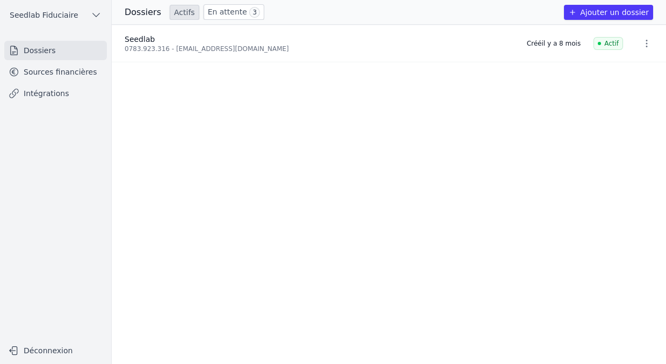
click at [216, 16] on link "En attente 3" at bounding box center [233, 12] width 61 height 16
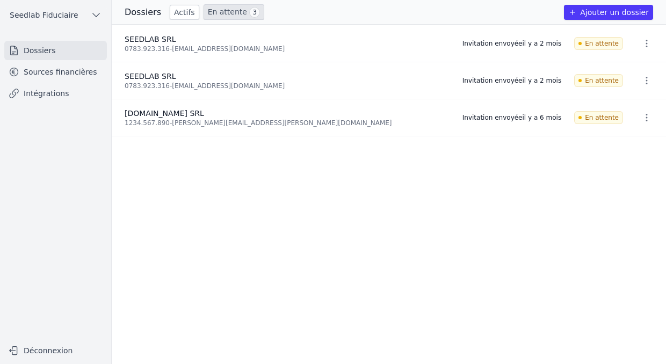
click at [54, 72] on link "Sources financières" at bounding box center [55, 71] width 103 height 19
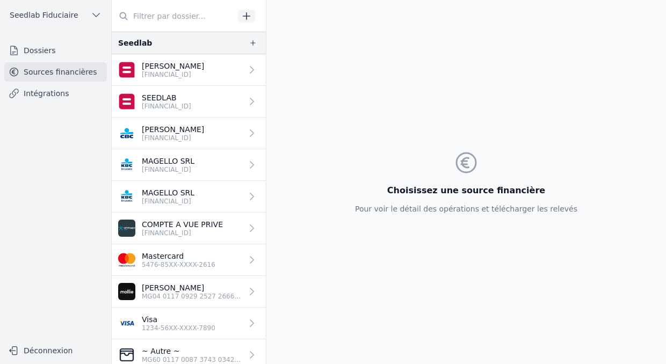
click at [48, 98] on link "Intégrations" at bounding box center [55, 93] width 103 height 19
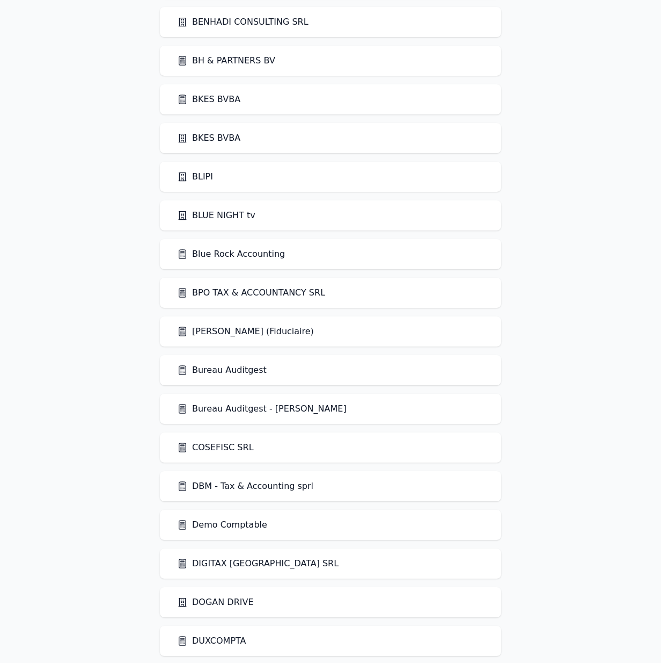
scroll to position [1009, 0]
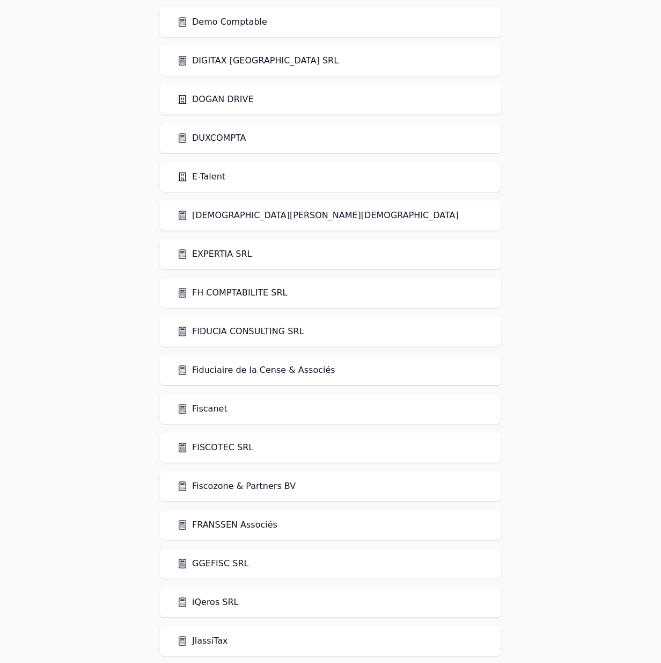
click at [282, 326] on link "FIDUCIA CONSULTING SRL" at bounding box center [240, 331] width 127 height 13
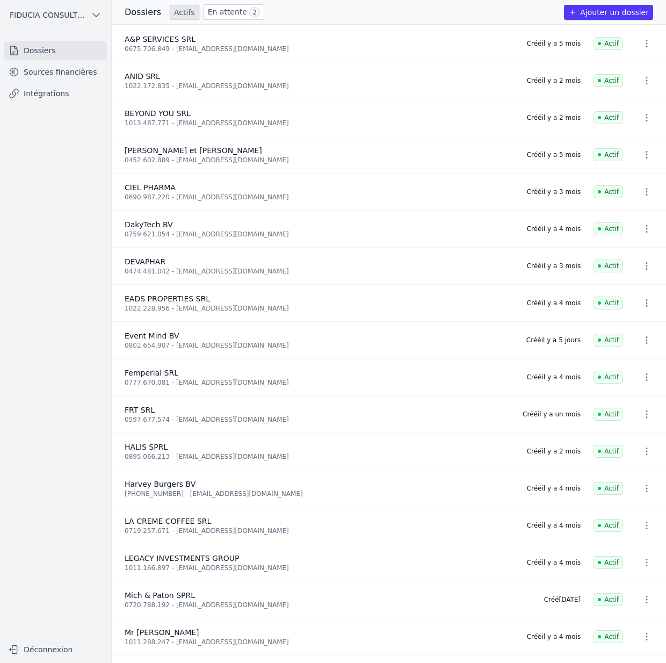
click at [85, 76] on link "Sources financières" at bounding box center [55, 71] width 103 height 19
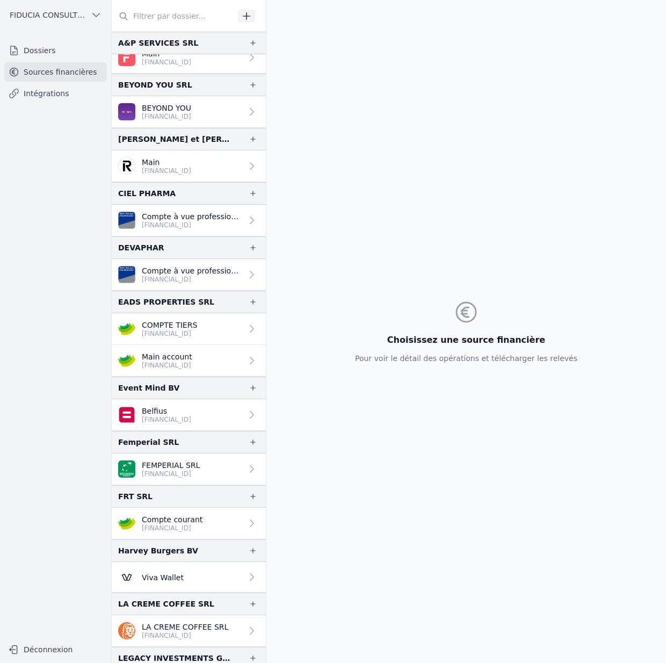
scroll to position [12, 0]
click at [48, 42] on link "Dossiers" at bounding box center [55, 50] width 103 height 19
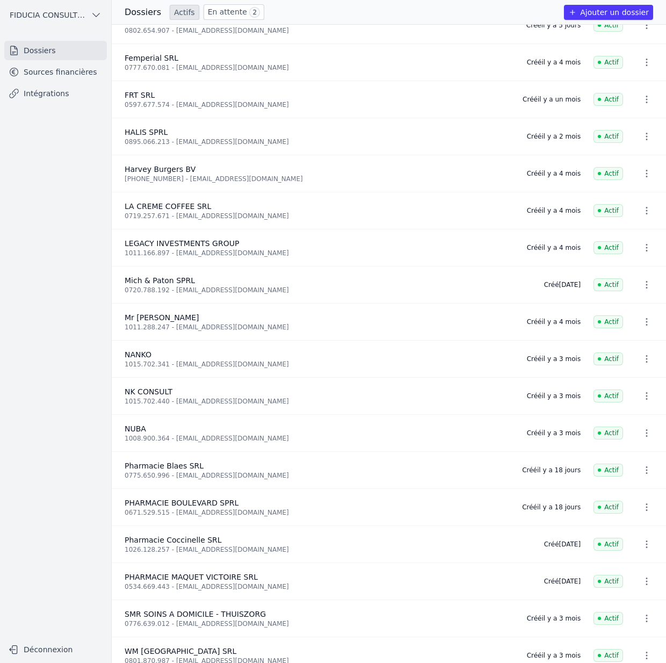
scroll to position [315, 0]
click at [43, 76] on link "Sources financières" at bounding box center [55, 71] width 103 height 19
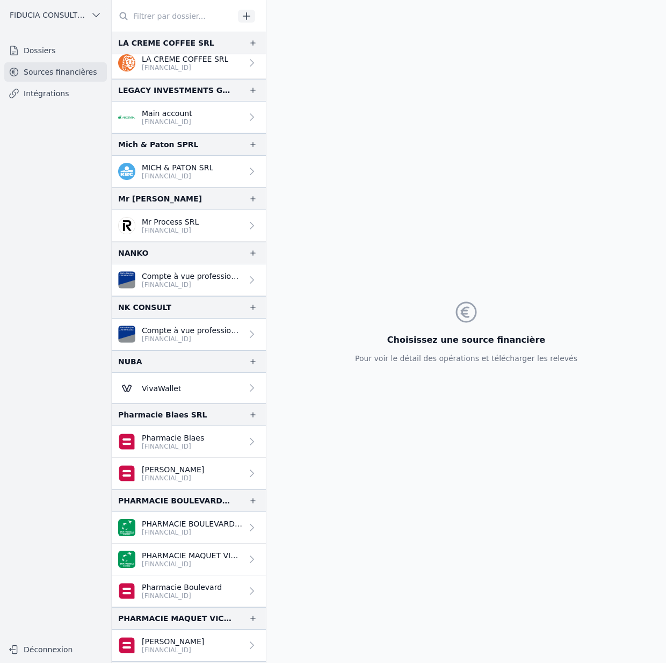
scroll to position [792, 0]
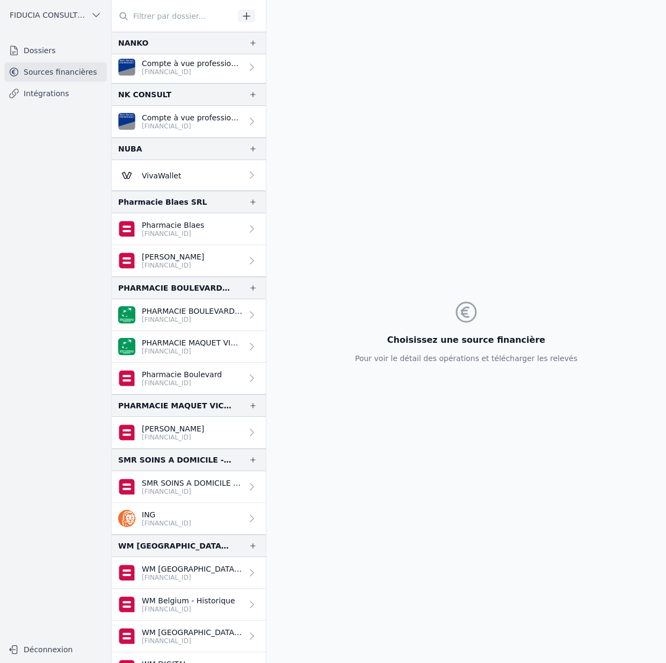
click at [171, 433] on p "[FINANCIAL_ID]" at bounding box center [173, 437] width 62 height 9
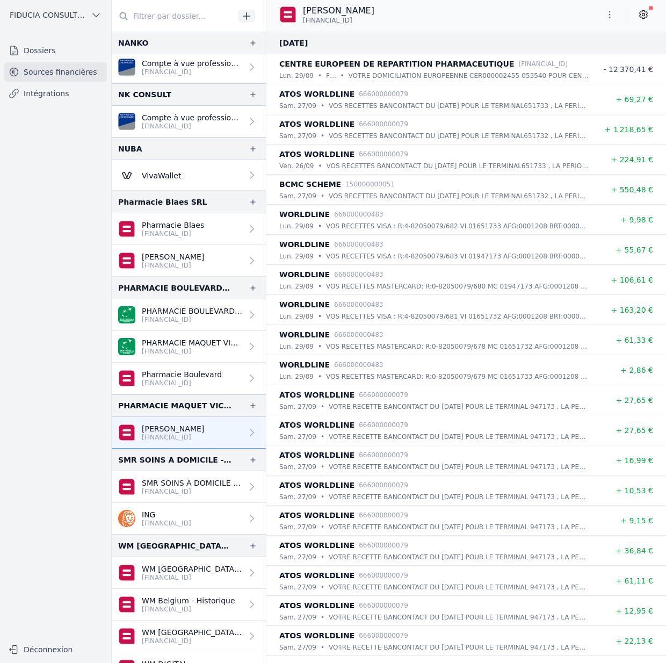
click at [167, 232] on p "[FINANCIAL_ID]" at bounding box center [173, 233] width 62 height 9
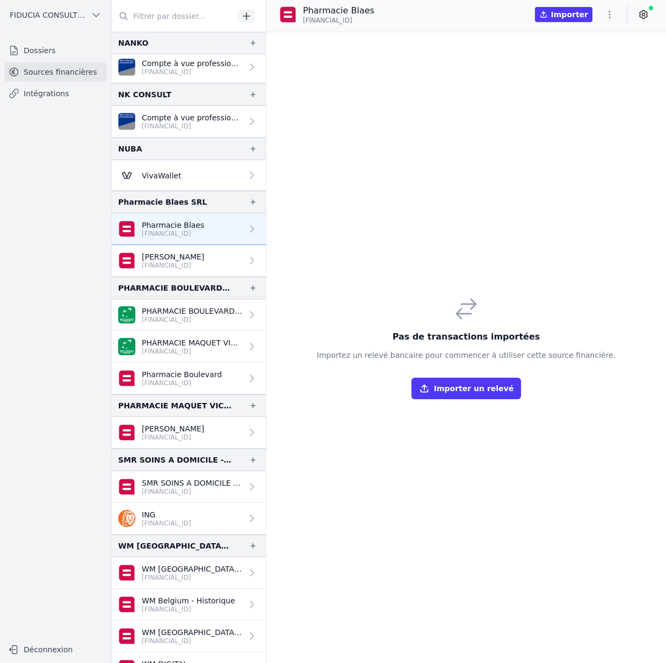
click at [174, 257] on p "[PERSON_NAME]" at bounding box center [173, 256] width 62 height 11
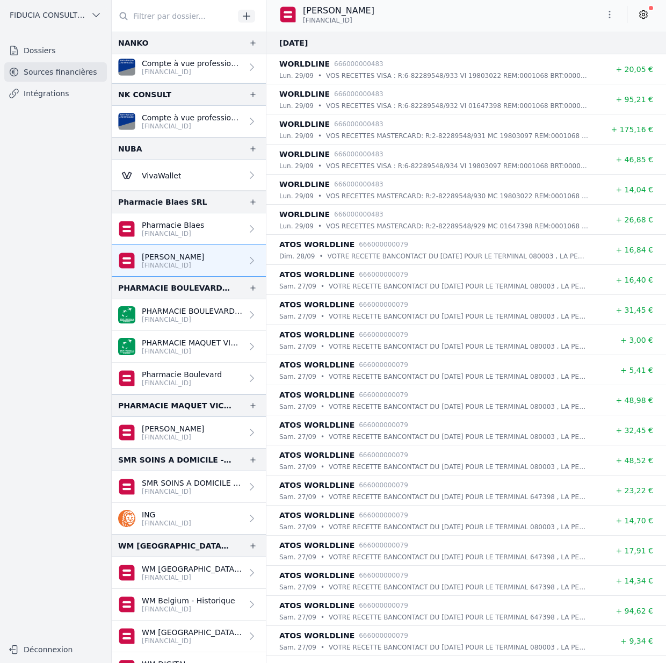
click at [180, 238] on link "Pharmacie Blaes [FINANCIAL_ID]" at bounding box center [189, 229] width 154 height 32
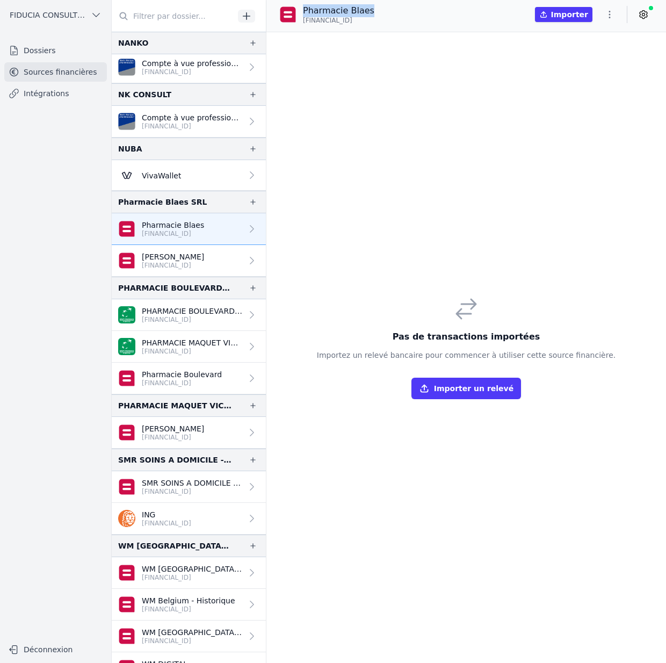
drag, startPoint x: 361, startPoint y: 9, endPoint x: 303, endPoint y: 5, distance: 57.6
click at [303, 5] on div "Pharmacie Blaes BE64 0689 4309 4752" at bounding box center [331, 14] width 104 height 20
copy p "Pharmacie Blaes"
click at [609, 11] on icon "button" at bounding box center [610, 15] width 2 height 8
click at [586, 97] on button "Supprimer" at bounding box center [583, 96] width 77 height 19
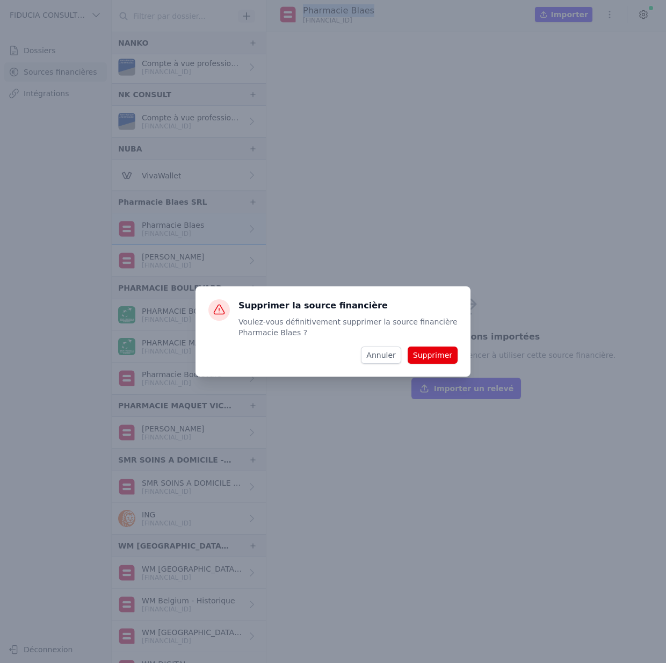
click at [448, 360] on button "Supprimer" at bounding box center [432, 354] width 50 height 17
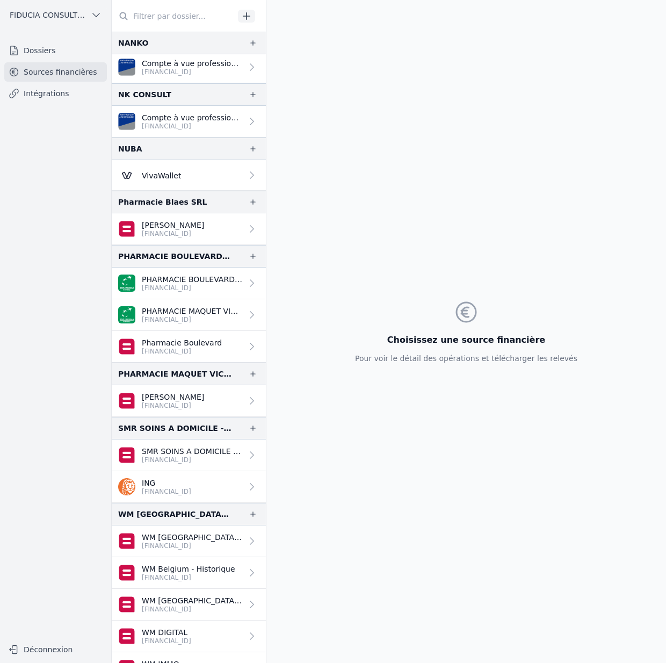
click at [186, 222] on p "[PERSON_NAME]" at bounding box center [173, 225] width 62 height 11
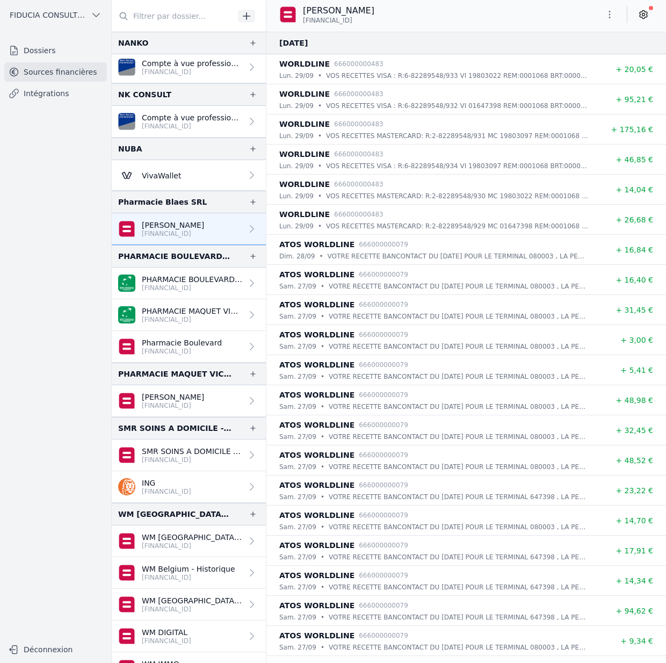
click at [605, 10] on icon "button" at bounding box center [609, 14] width 11 height 11
click at [589, 34] on button "Renommer" at bounding box center [583, 37] width 77 height 20
paste input "Pharmacie Blaes"
type input "Pharmacie Blaes"
click at [458, 8] on div "Pharmacie Blaes BE64 0689 4309 4752" at bounding box center [465, 14] width 399 height 21
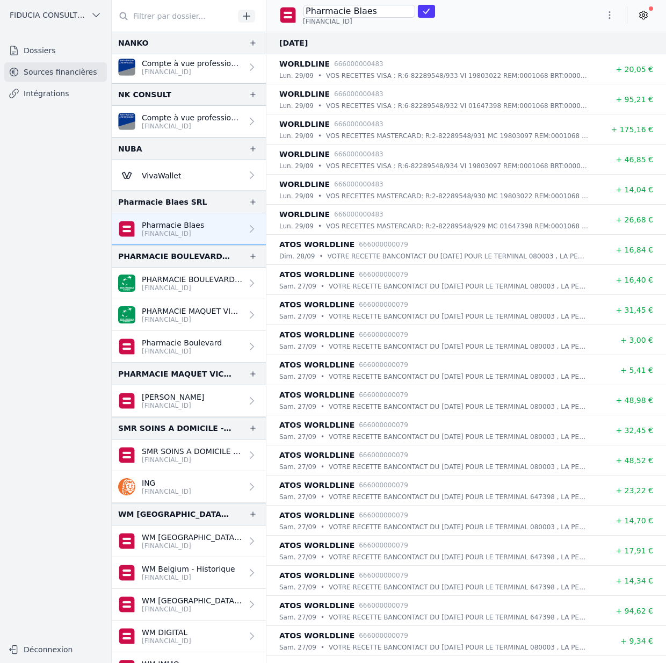
click at [422, 12] on icon "submit" at bounding box center [426, 11] width 9 height 9
click at [250, 42] on icon "button" at bounding box center [252, 42] width 5 height 5
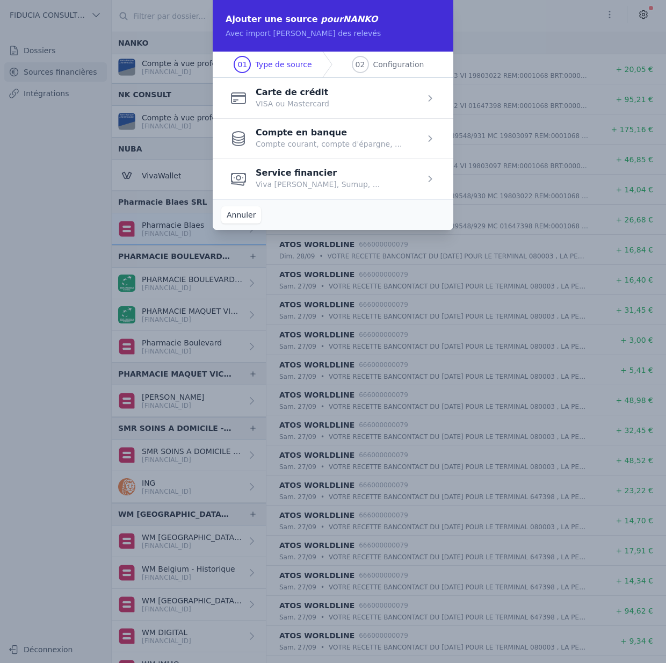
click at [237, 215] on button "Annuler" at bounding box center [241, 214] width 40 height 17
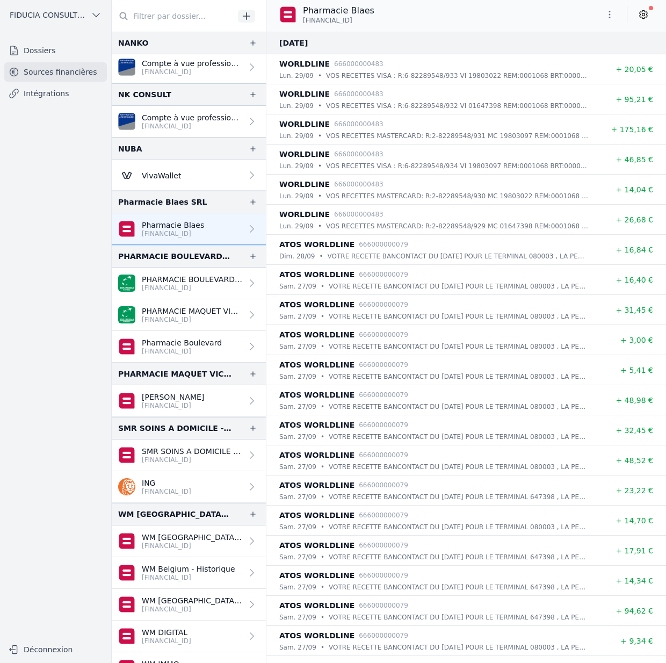
click at [180, 317] on p "[FINANCIAL_ID]" at bounding box center [192, 319] width 100 height 9
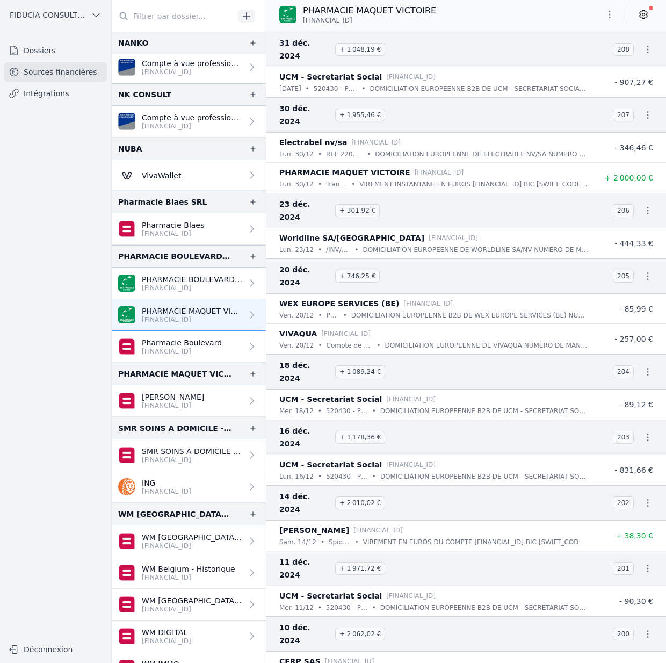
drag, startPoint x: 380, startPoint y: 20, endPoint x: 300, endPoint y: 21, distance: 80.0
click at [300, 21] on div "PHARMACIE MAQUET VICTOIRE BE97 0016 9843 6149" at bounding box center [357, 14] width 157 height 20
copy span "[FINANCIAL_ID]"
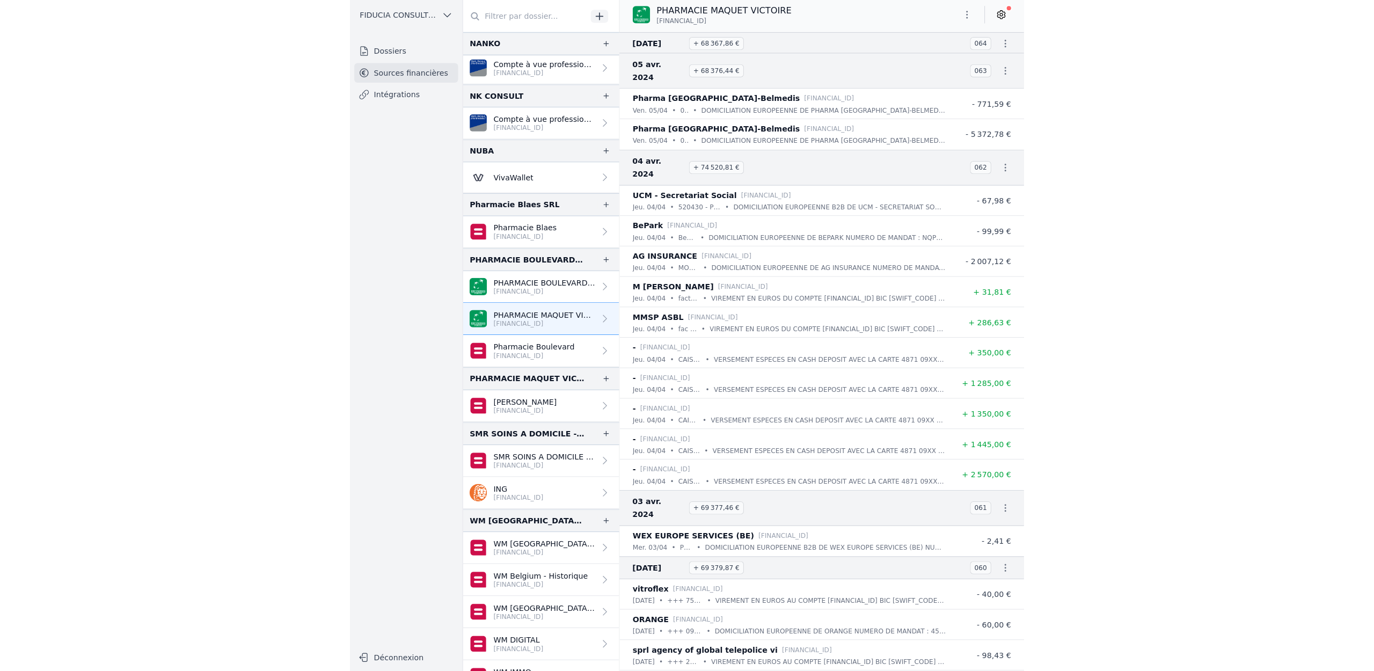
scroll to position [14526, 0]
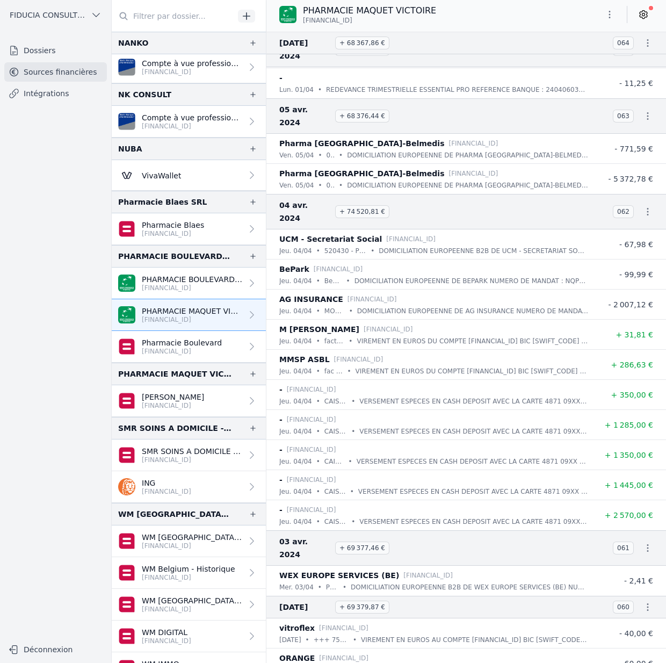
click at [388, 18] on p "[FINANCIAL_ID]" at bounding box center [369, 20] width 133 height 9
drag, startPoint x: 386, startPoint y: 18, endPoint x: 302, endPoint y: 20, distance: 84.3
click at [302, 20] on div "PHARMACIE MAQUET VICTOIRE BE97 0016 9843 6149" at bounding box center [357, 14] width 157 height 20
copy span "[FINANCIAL_ID]"
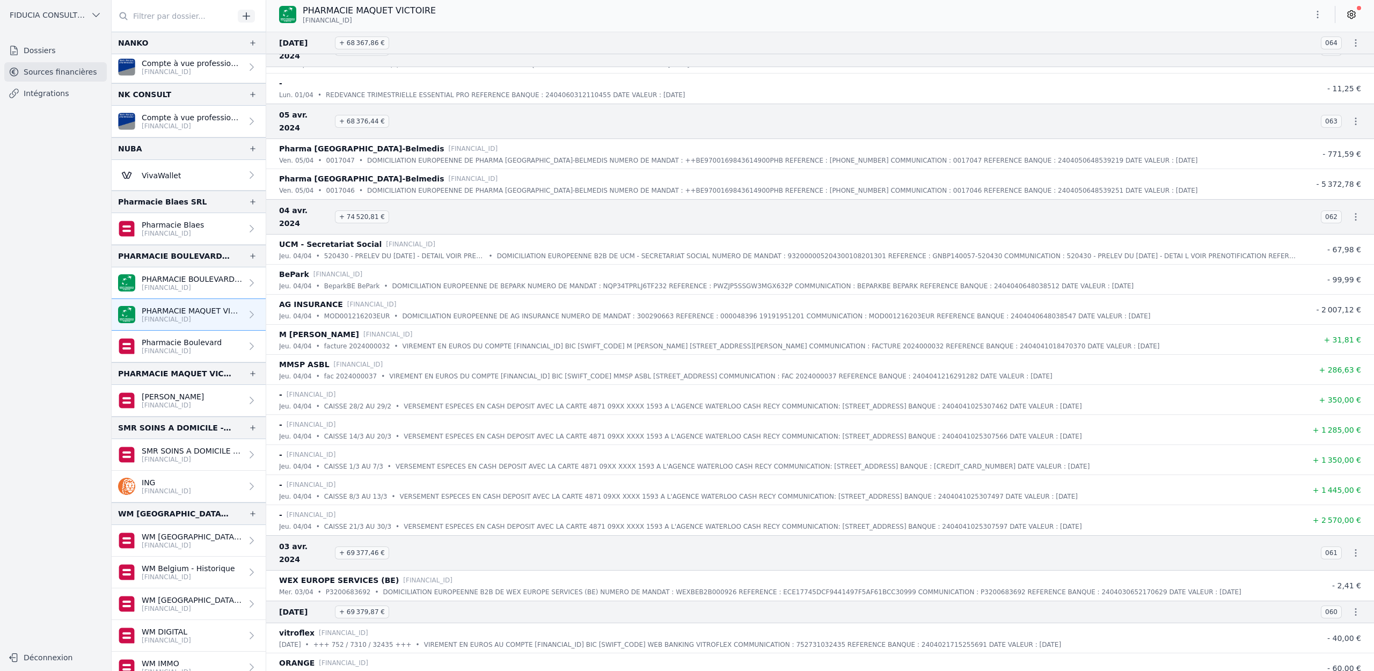
click at [597, 104] on li "05 avr. 2024 + 68 376,44 € 063" at bounding box center [820, 121] width 1108 height 35
drag, startPoint x: 383, startPoint y: 18, endPoint x: 302, endPoint y: 22, distance: 81.2
click at [302, 22] on div "PHARMACIE MAQUET VICTOIRE BE97 0016 9843 6149" at bounding box center [357, 14] width 157 height 20
copy span "[FINANCIAL_ID]"
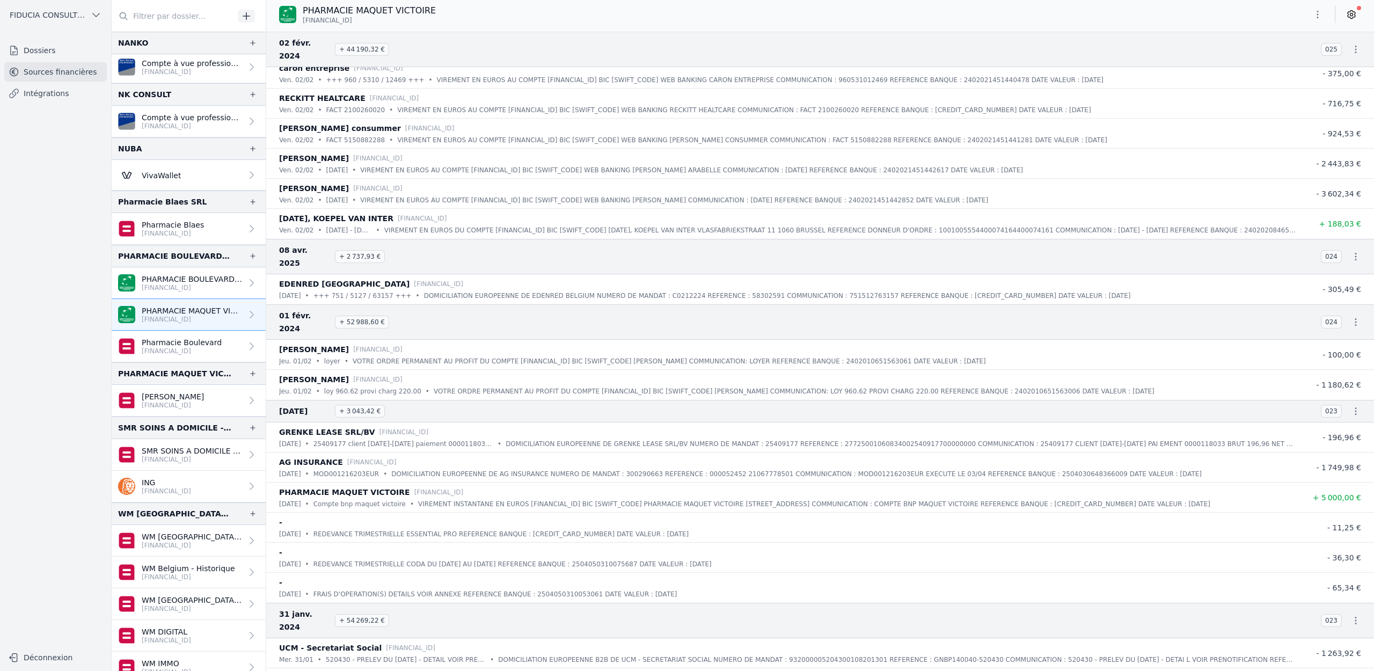
scroll to position [23824, 0]
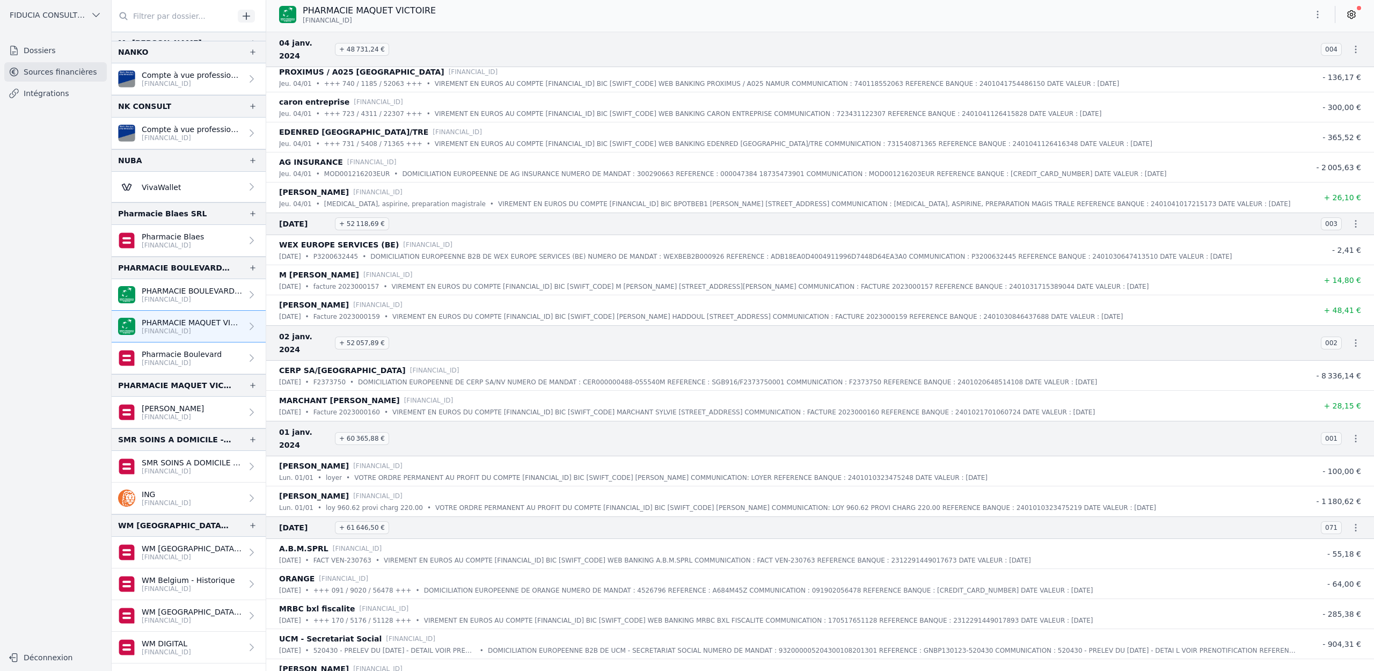
scroll to position [805, 0]
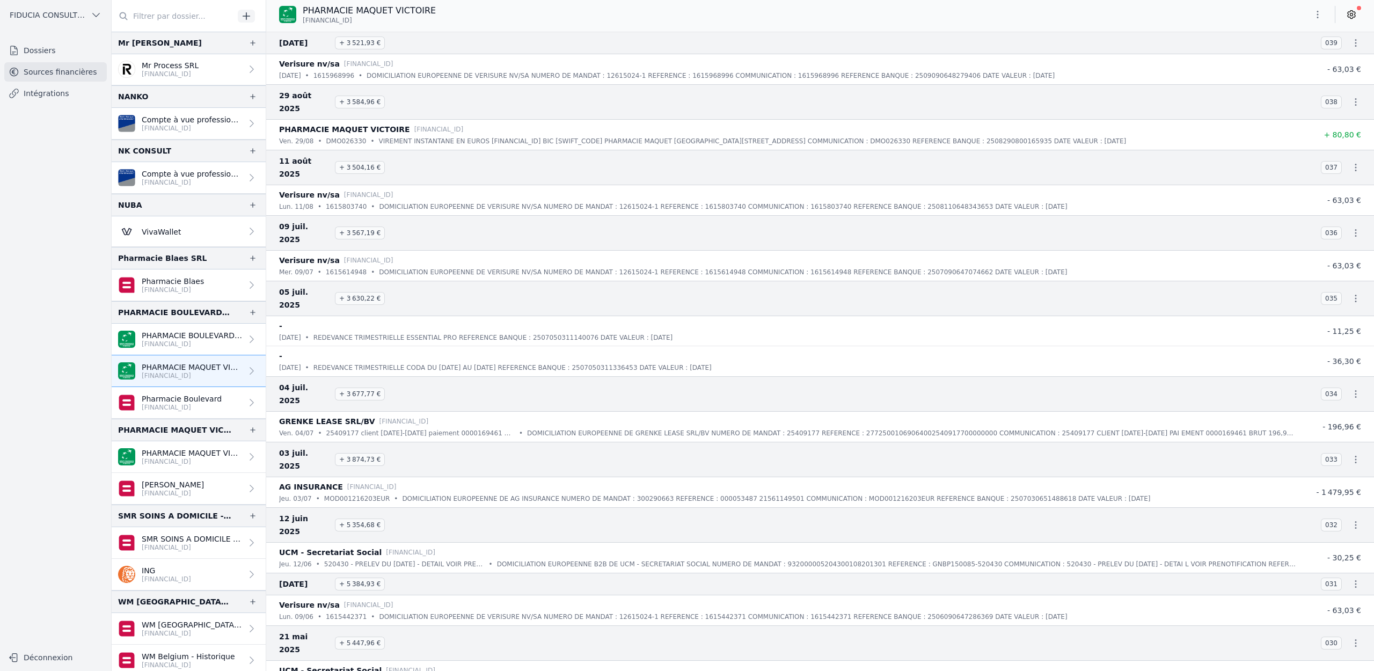
scroll to position [738, 0]
click at [155, 462] on p "[FINANCIAL_ID]" at bounding box center [192, 460] width 100 height 9
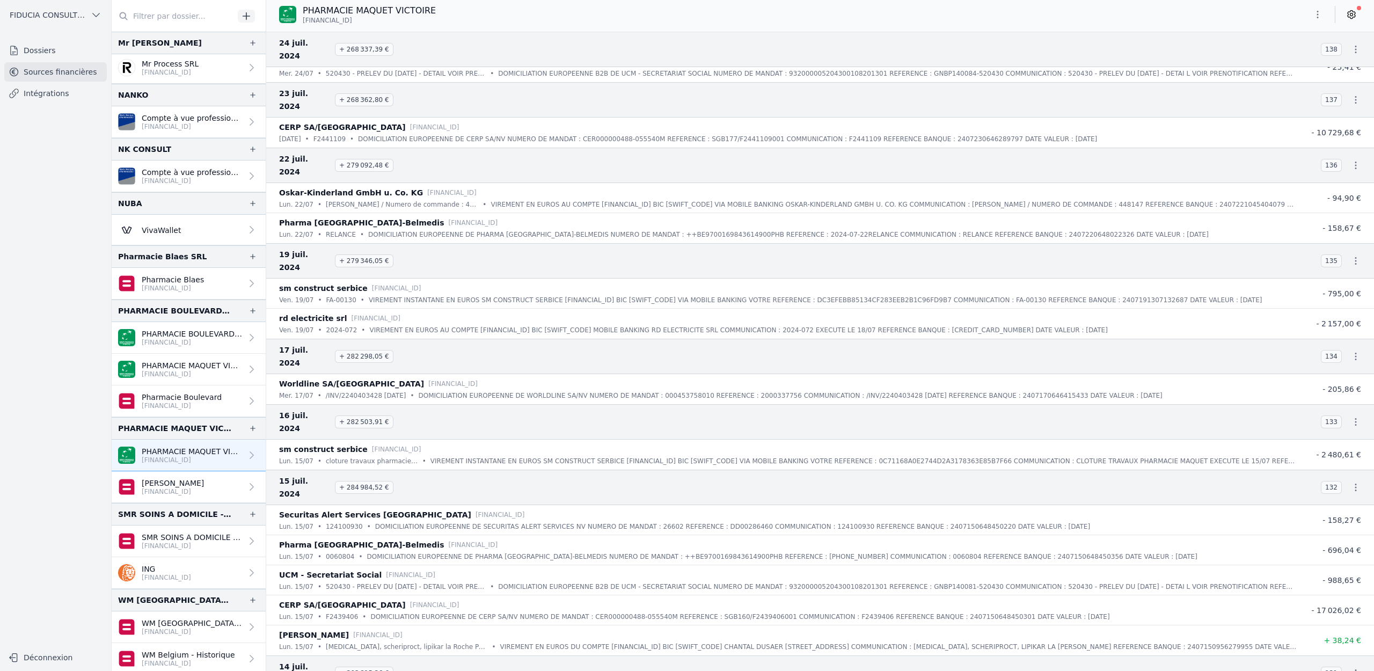
scroll to position [9091, 0]
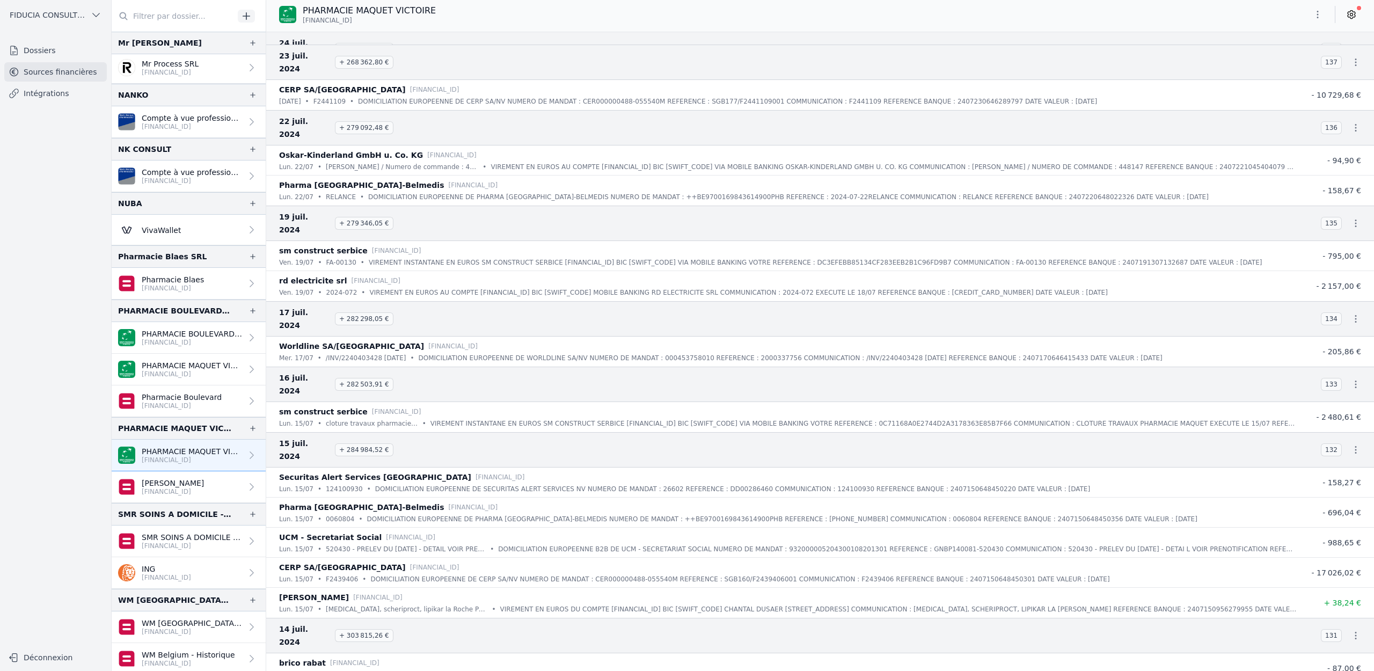
click at [168, 367] on p "PHARMACIE MAQUET VICTOIRE" at bounding box center [192, 365] width 100 height 11
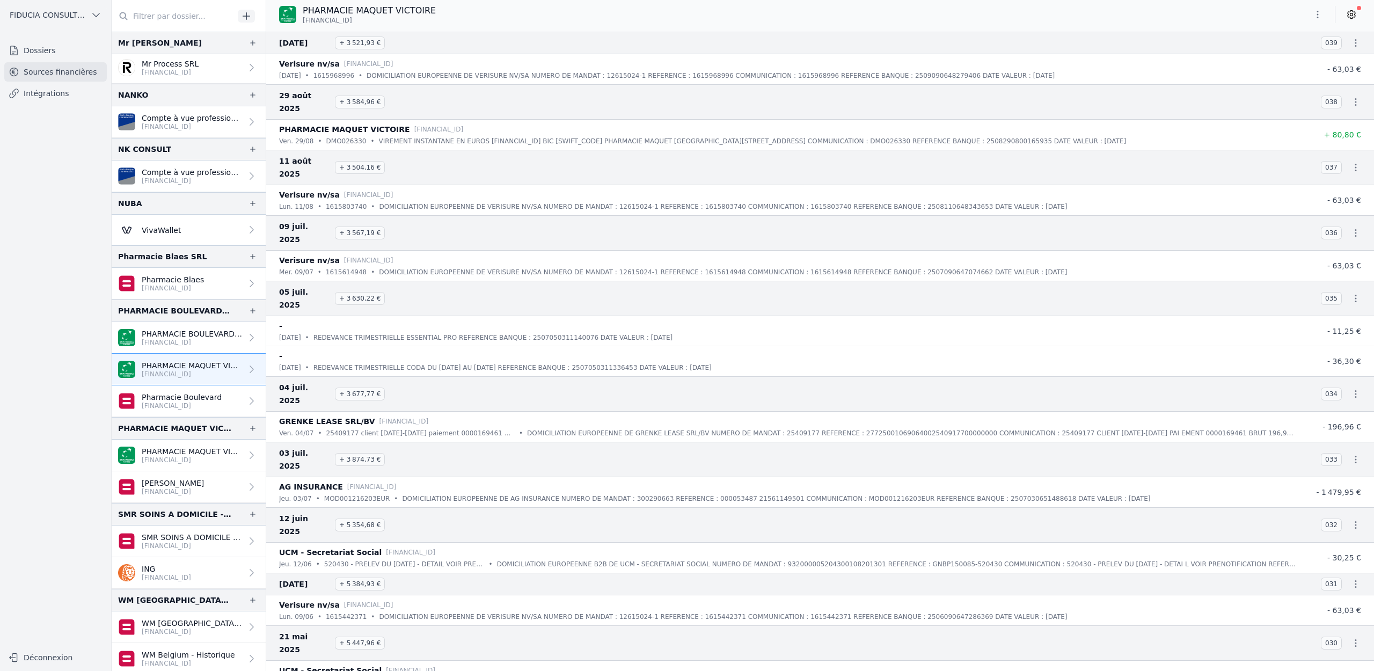
click at [195, 457] on p "[FINANCIAL_ID]" at bounding box center [192, 460] width 100 height 9
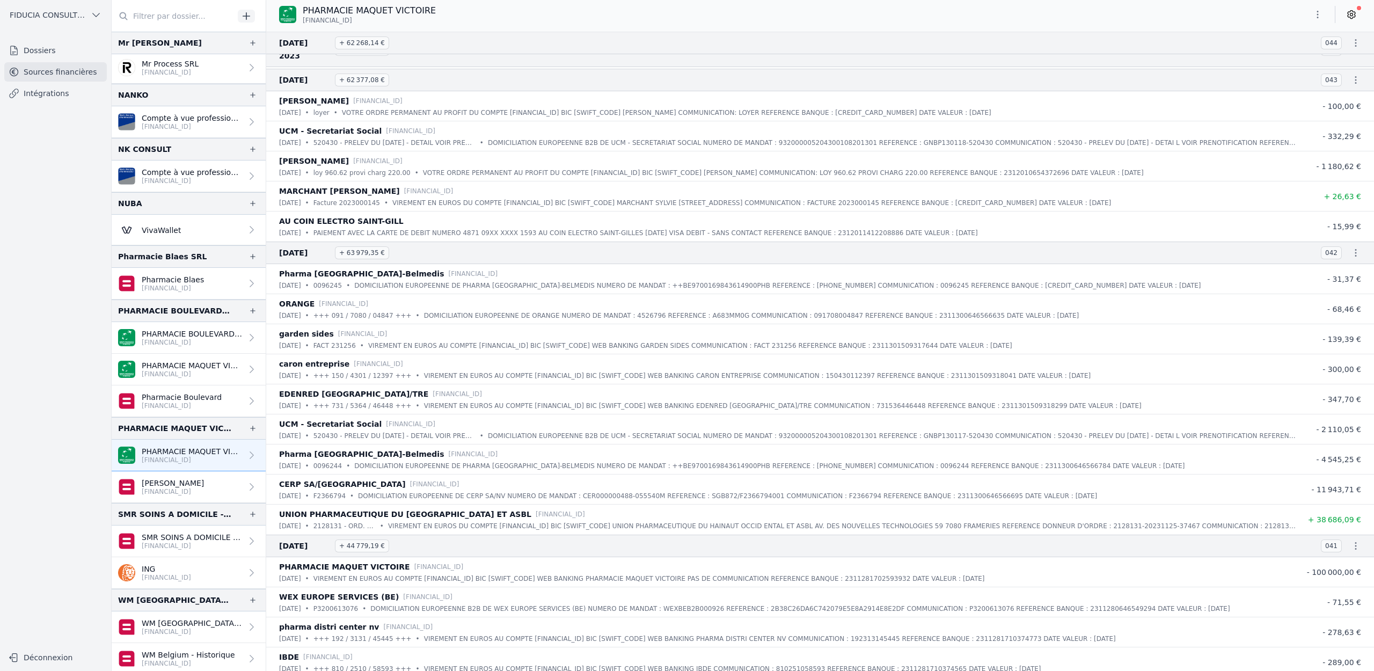
scroll to position [29397, 0]
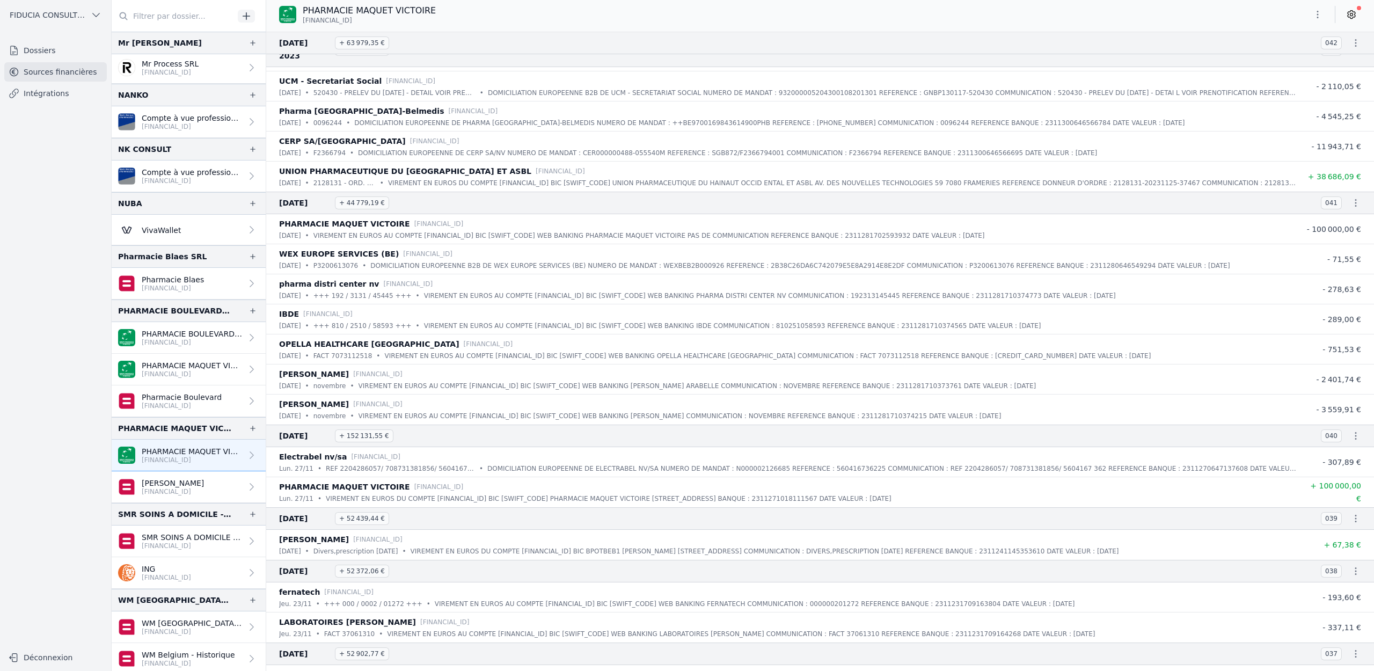
click at [214, 372] on p "[FINANCIAL_ID]" at bounding box center [192, 374] width 100 height 9
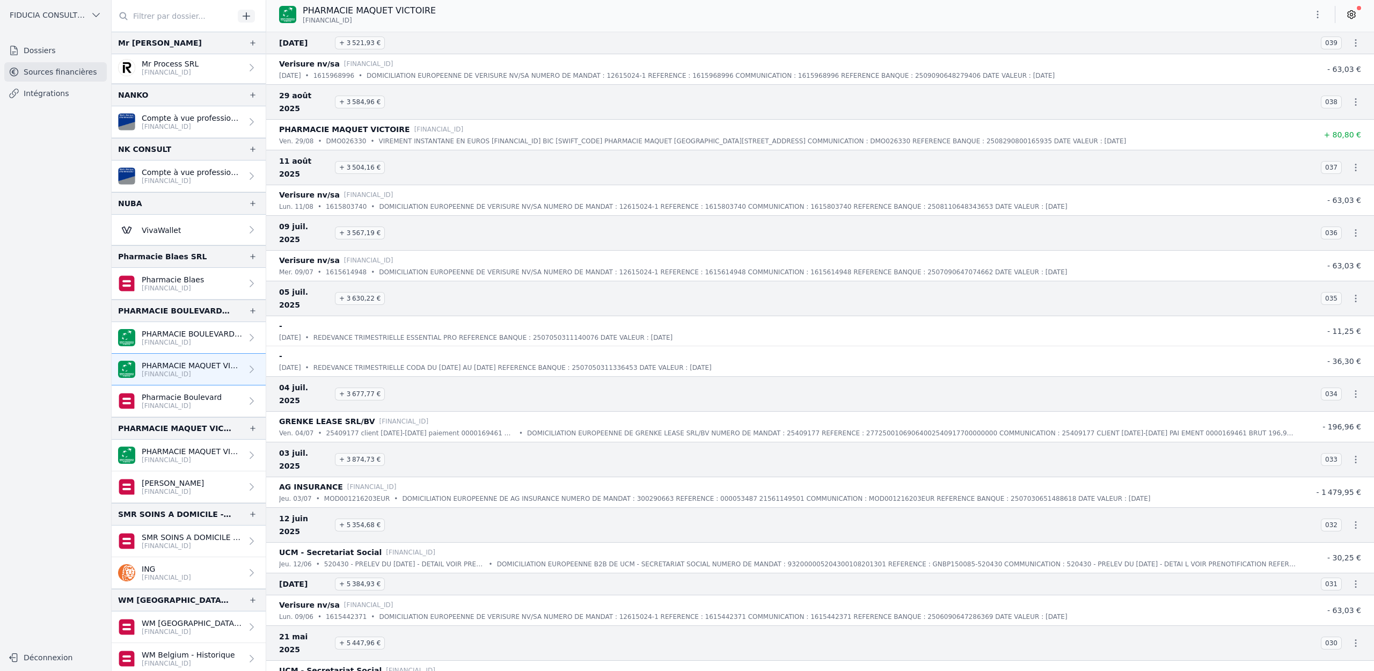
click at [1348, 14] on icon at bounding box center [1352, 14] width 11 height 11
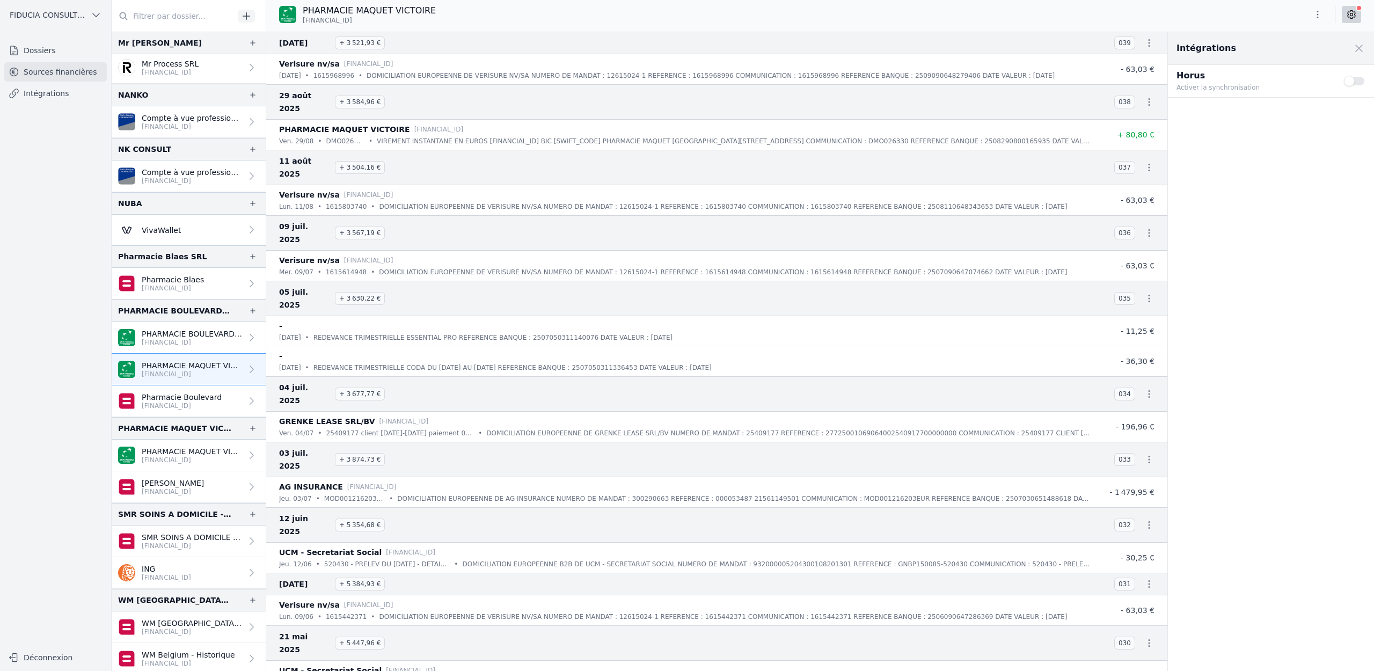
click at [1358, 12] on link at bounding box center [1351, 14] width 19 height 17
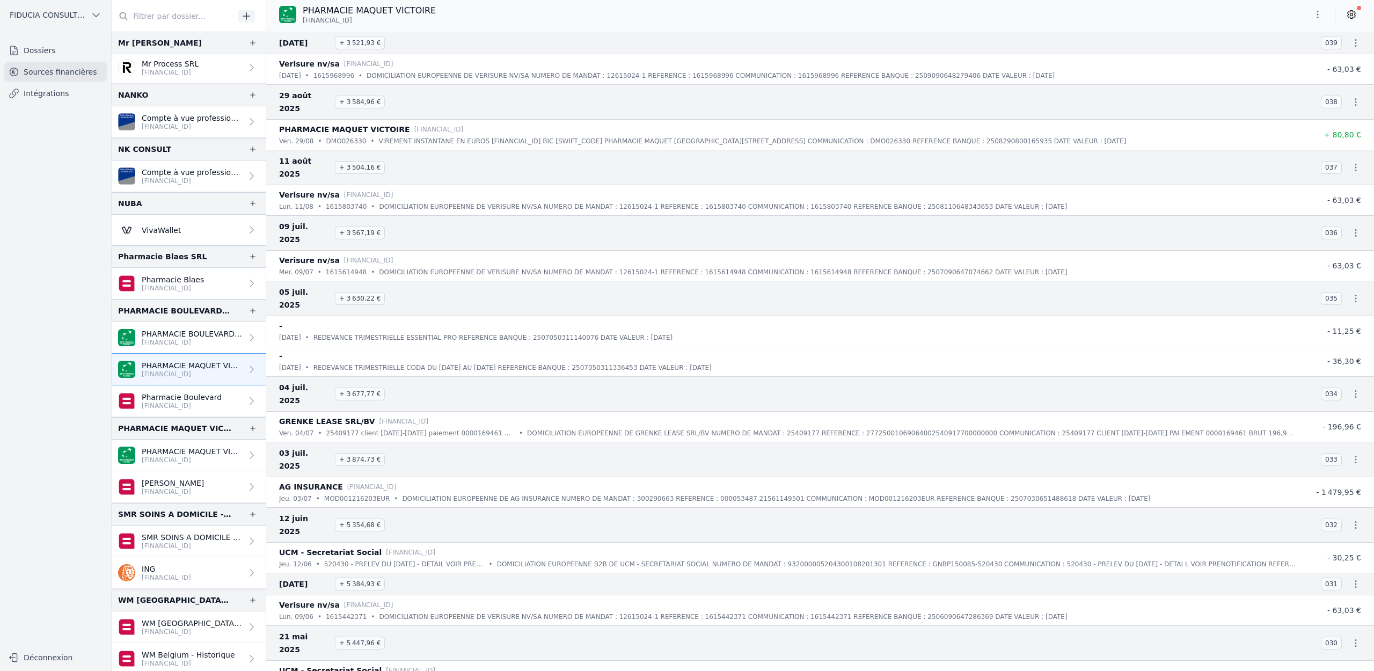
click at [1319, 14] on icon "button" at bounding box center [1318, 14] width 11 height 11
click at [1298, 98] on button "Supprimer" at bounding box center [1292, 96] width 77 height 19
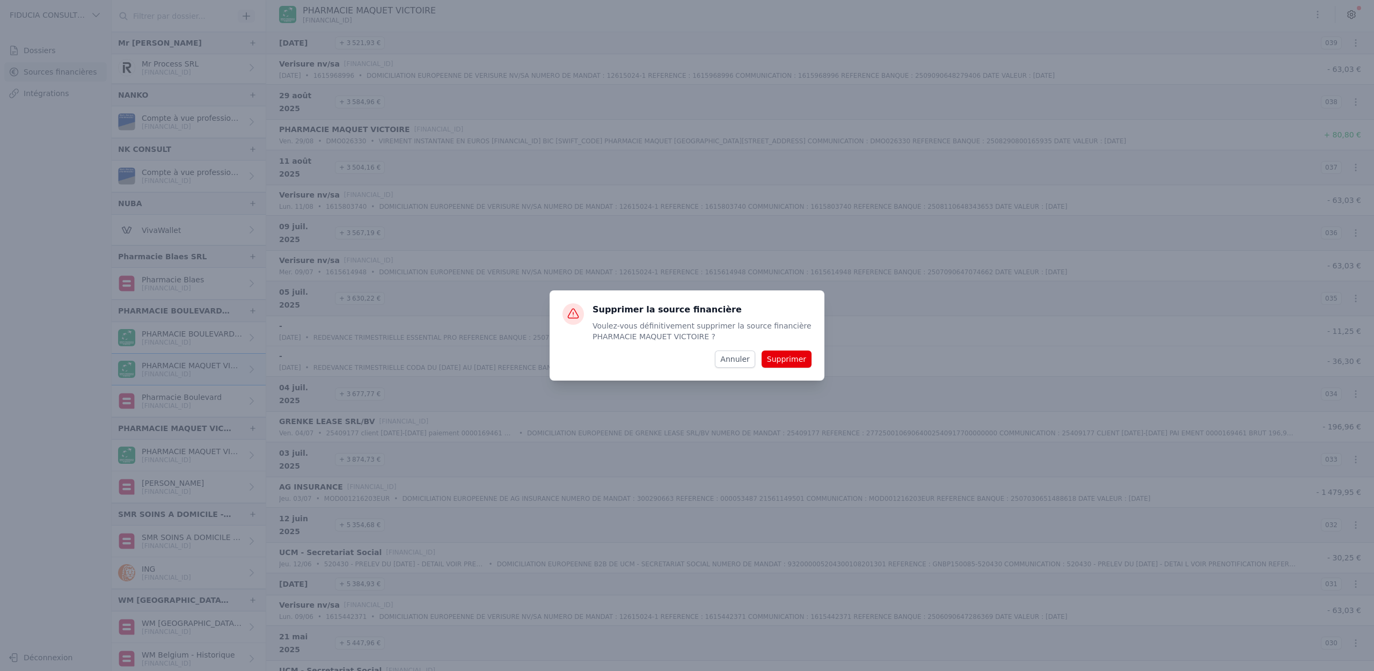
click at [798, 363] on button "Supprimer" at bounding box center [787, 359] width 50 height 17
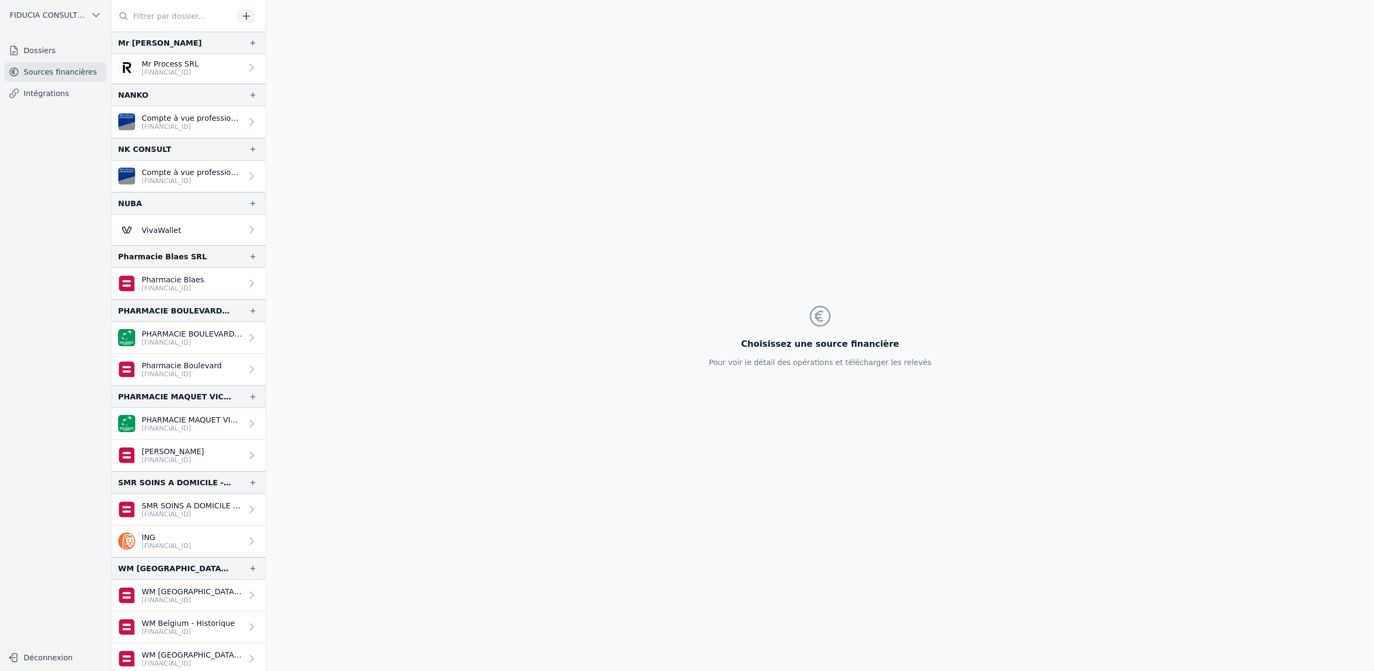
click at [175, 457] on p "[FINANCIAL_ID]" at bounding box center [173, 460] width 62 height 9
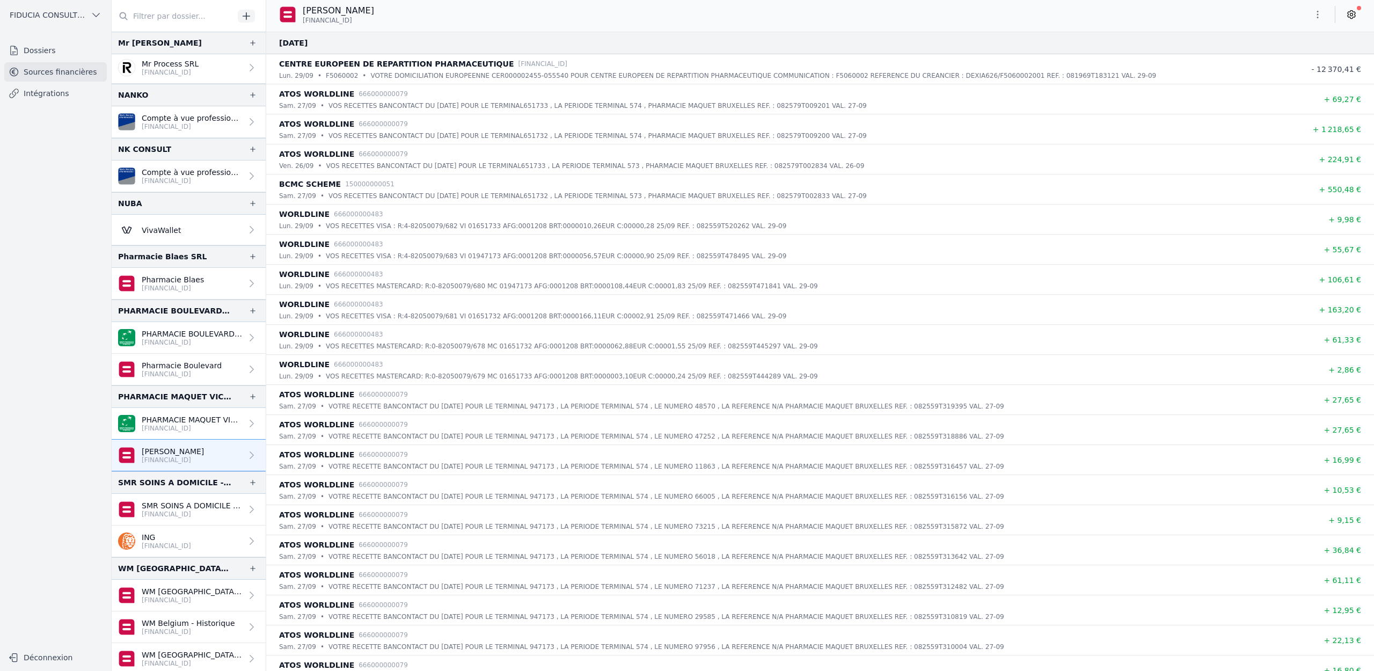
click at [1319, 12] on icon "button" at bounding box center [1318, 14] width 11 height 11
click at [1277, 39] on button "Renommer" at bounding box center [1292, 37] width 77 height 20
type input "Pharmacie Maquet"
click at [422, 9] on icon "submit" at bounding box center [426, 11] width 9 height 9
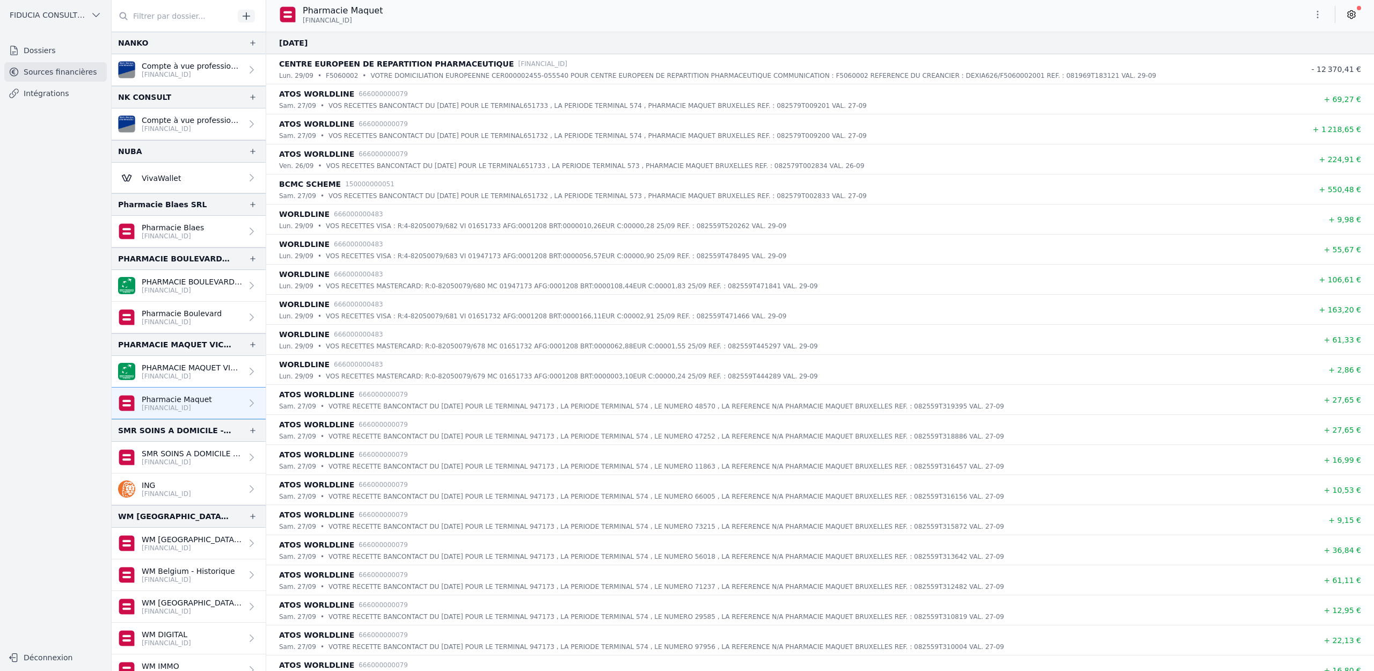
scroll to position [796, 0]
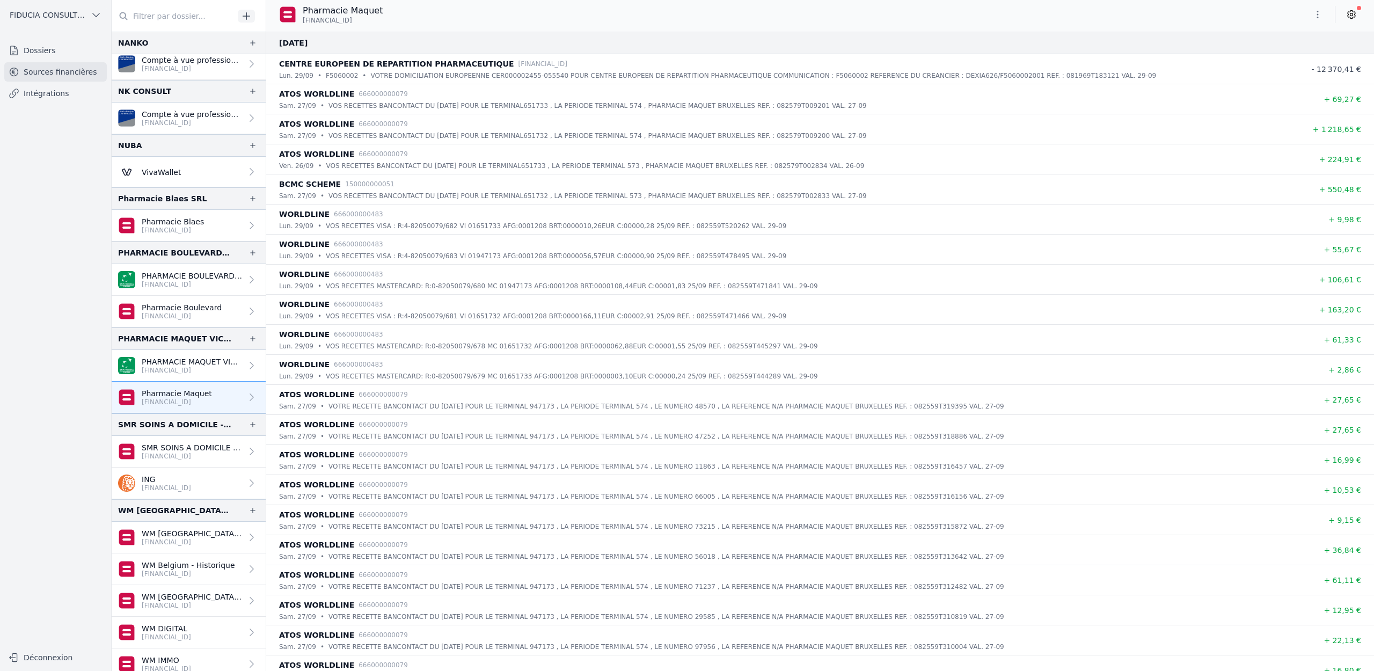
click at [215, 227] on link "Pharmacie Blaes [FINANCIAL_ID]" at bounding box center [189, 226] width 154 height 32
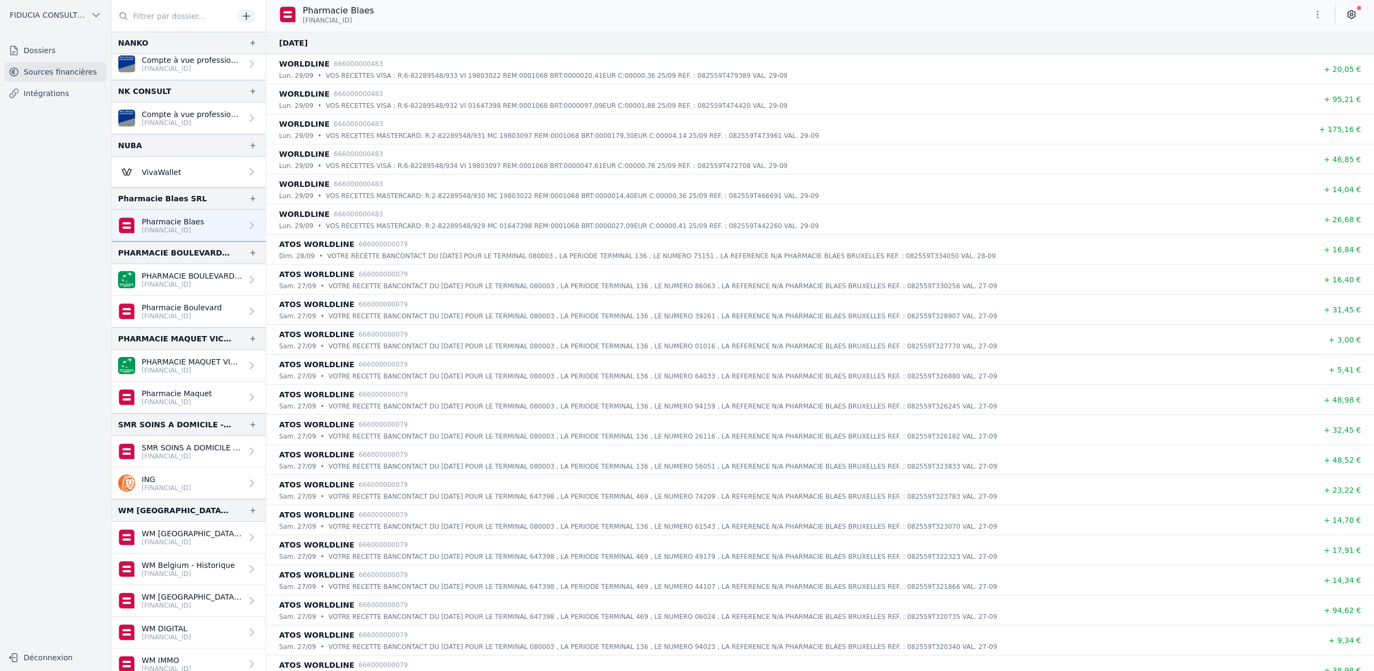
click at [599, 222] on p "VOS RECETTES MASTERCARD: R:2-82289548/929 MC 01647398 REM:0001068 BRT:0000027,0…" at bounding box center [572, 226] width 493 height 11
click at [1358, 16] on link at bounding box center [1351, 14] width 19 height 17
